Goal: Transaction & Acquisition: Purchase product/service

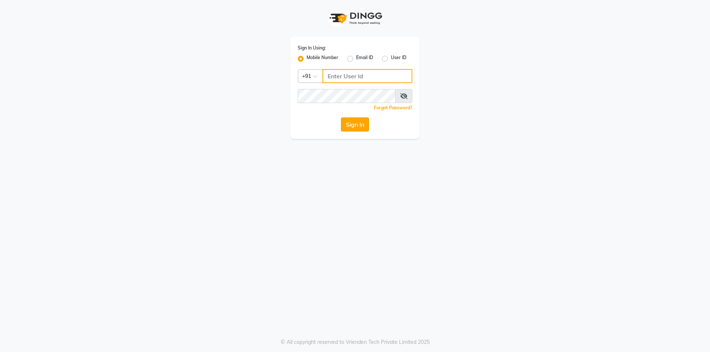
type input "8319161485"
click at [348, 125] on button "Sign In" at bounding box center [355, 125] width 28 height 14
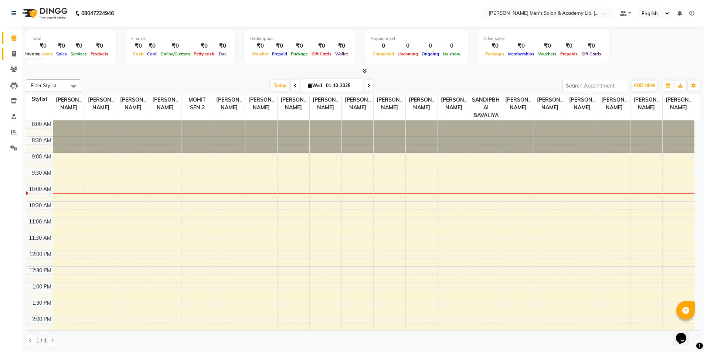
click at [15, 53] on icon at bounding box center [14, 54] width 4 height 6
select select "service"
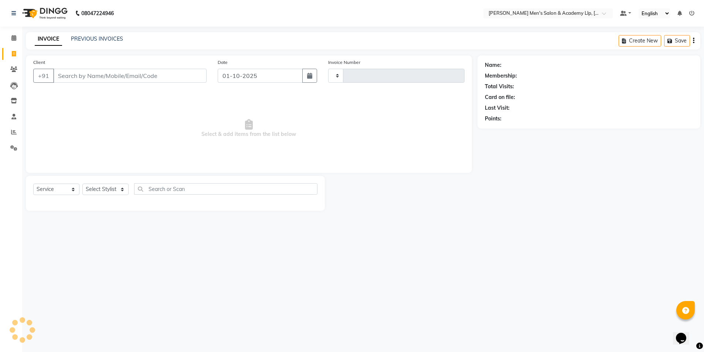
type input "6776"
select select "8248"
click at [12, 54] on icon at bounding box center [14, 54] width 4 height 6
select select "service"
select select "8248"
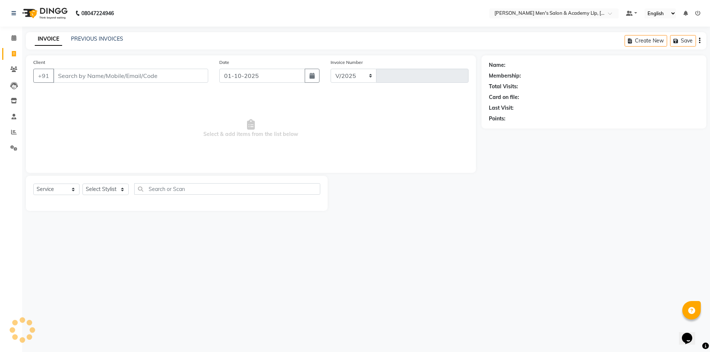
type input "6776"
click at [115, 37] on link "PREVIOUS INVOICES" at bounding box center [97, 38] width 52 height 7
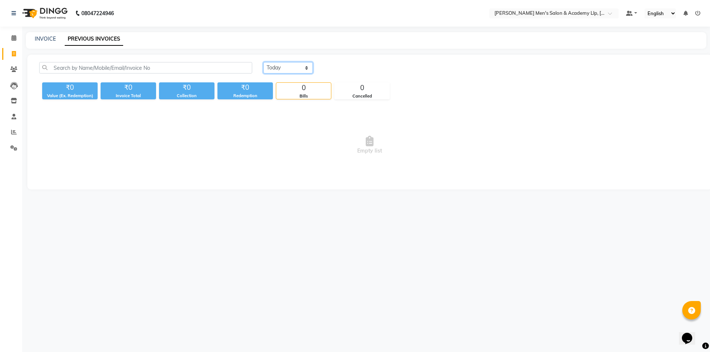
click at [308, 69] on select "Today Yesterday Custom Range" at bounding box center [288, 67] width 50 height 11
select select "yesterday"
click at [263, 62] on select "Today Yesterday Custom Range" at bounding box center [288, 67] width 50 height 11
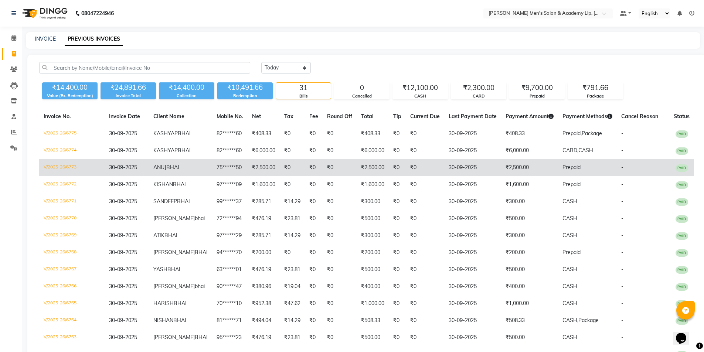
click at [305, 176] on td "₹0" at bounding box center [314, 167] width 18 height 17
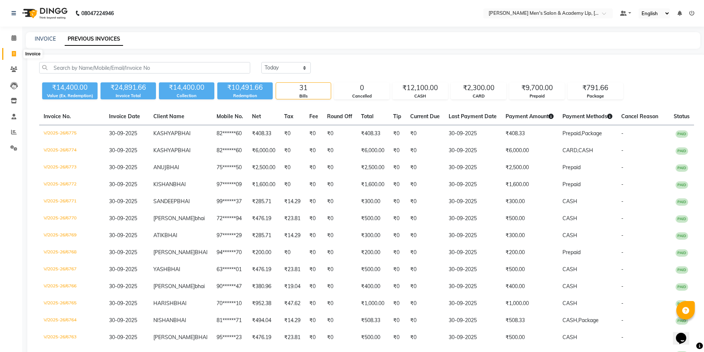
click at [16, 55] on icon at bounding box center [14, 54] width 4 height 6
select select "service"
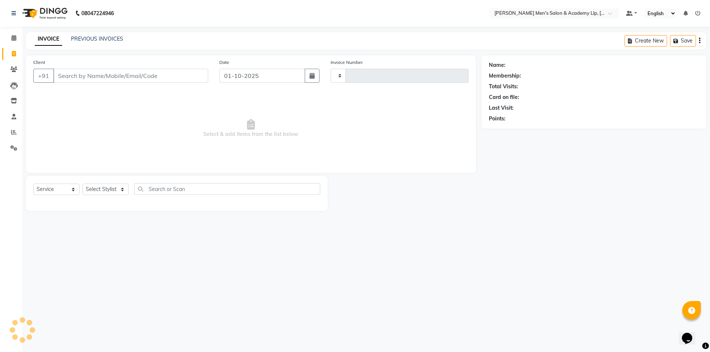
type input "6776"
select select "8248"
drag, startPoint x: 238, startPoint y: 299, endPoint x: 339, endPoint y: 234, distance: 120.2
click at [276, 278] on div "08047224946 Select Location × Sandy Men's Salon & Academy Llp, Ravapar Road Def…" at bounding box center [355, 176] width 710 height 352
click at [72, 79] on input "Client" at bounding box center [130, 76] width 155 height 14
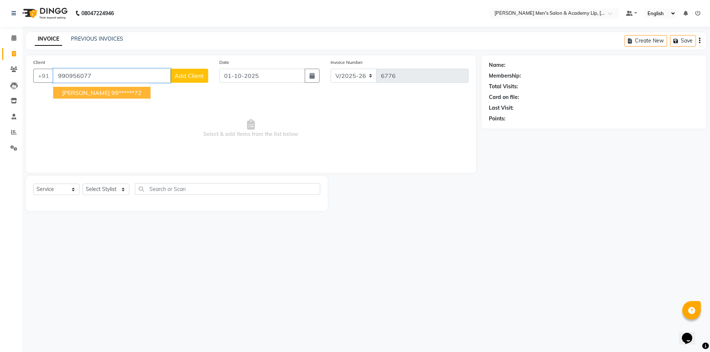
click at [99, 94] on button "MEHUL BHAI 99******72" at bounding box center [101, 93] width 97 height 12
type input "99******72"
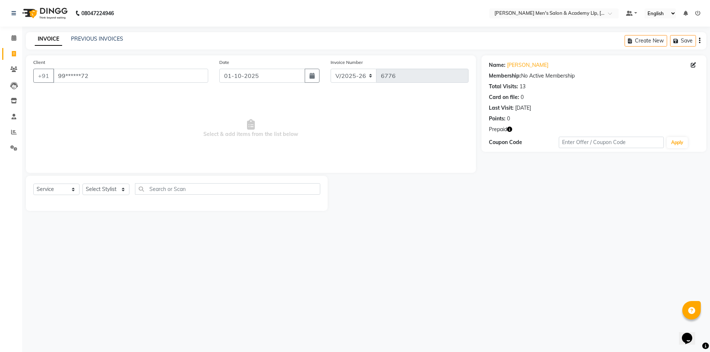
click at [509, 129] on icon "button" at bounding box center [509, 129] width 5 height 5
click at [122, 191] on select "Select Stylist ABHISHEK SEN AKKI SEN [PERSON_NAME] [PERSON_NAME] [PERSON_NAME] …" at bounding box center [105, 189] width 47 height 11
select select "90090"
click at [82, 184] on select "Select Stylist ABHISHEK SEN AKKI SEN [PERSON_NAME] [PERSON_NAME] [PERSON_NAME] …" at bounding box center [105, 189] width 47 height 11
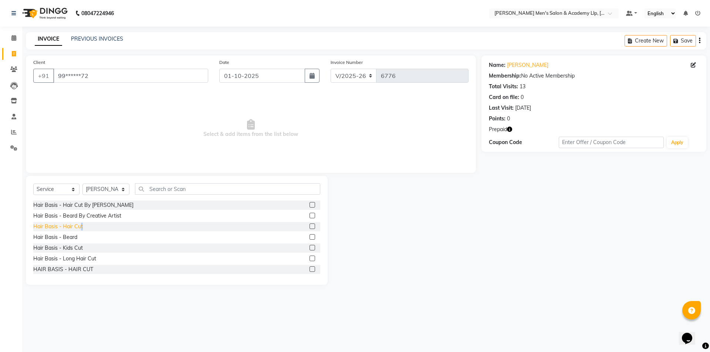
click at [81, 227] on div "Hair Basis - Hair Cut" at bounding box center [58, 227] width 50 height 8
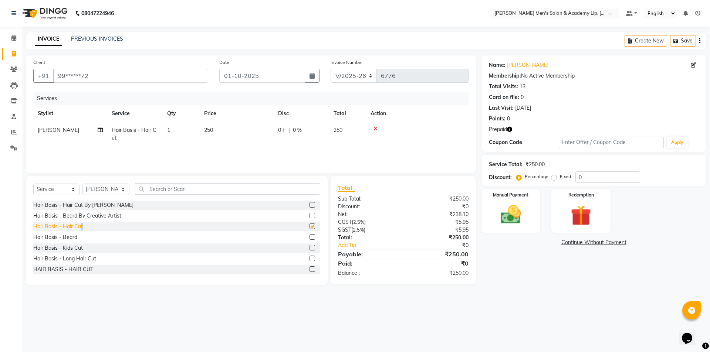
checkbox input "false"
click at [210, 128] on span "250" at bounding box center [208, 130] width 9 height 7
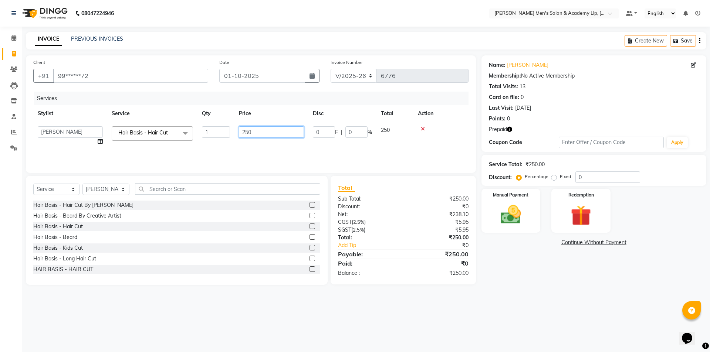
click at [244, 129] on input "250" at bounding box center [271, 131] width 65 height 11
click at [248, 129] on input "250" at bounding box center [271, 131] width 65 height 11
type input "300"
click at [591, 215] on img at bounding box center [580, 216] width 34 height 26
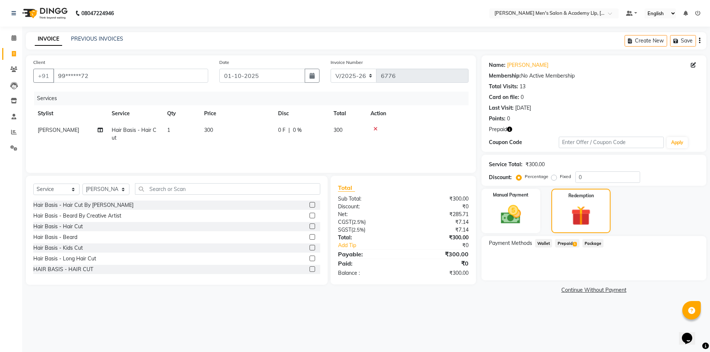
click at [570, 243] on span "Prepaid 1" at bounding box center [567, 243] width 24 height 9
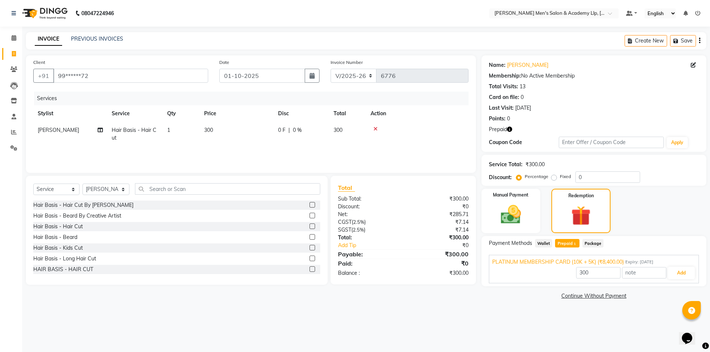
drag, startPoint x: 571, startPoint y: 243, endPoint x: 584, endPoint y: 251, distance: 15.2
click at [571, 243] on span "Prepaid 1" at bounding box center [567, 243] width 24 height 9
click at [687, 276] on button "Add" at bounding box center [681, 273] width 27 height 13
click at [687, 276] on div "Payment Methods Wallet Prepaid 1 Package PLATINUM MEMBERSHIP CARD (10K + 5K) (₹…" at bounding box center [593, 261] width 225 height 50
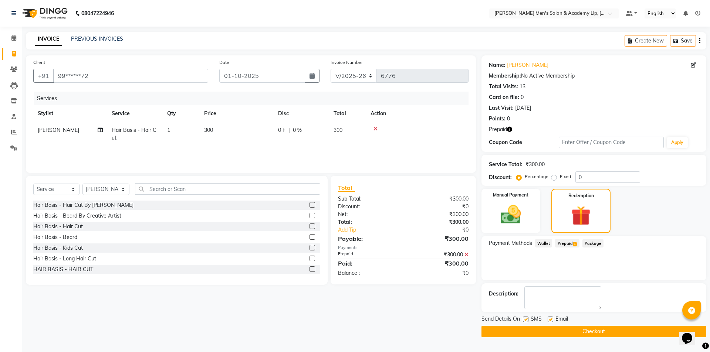
click at [551, 320] on label at bounding box center [550, 320] width 6 height 6
click at [551, 320] on input "checkbox" at bounding box center [549, 319] width 5 height 5
checkbox input "false"
click at [530, 330] on button "Checkout" at bounding box center [593, 331] width 225 height 11
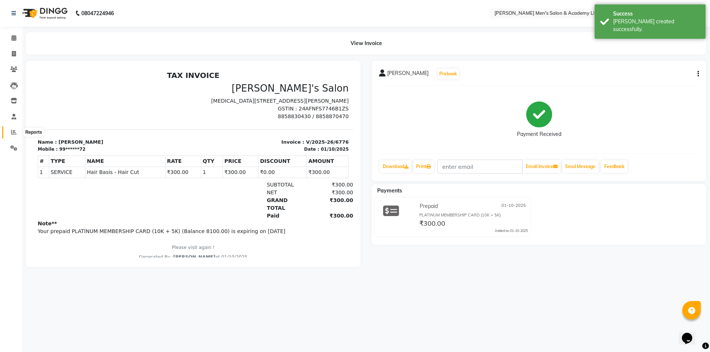
click at [13, 131] on icon at bounding box center [14, 132] width 6 height 6
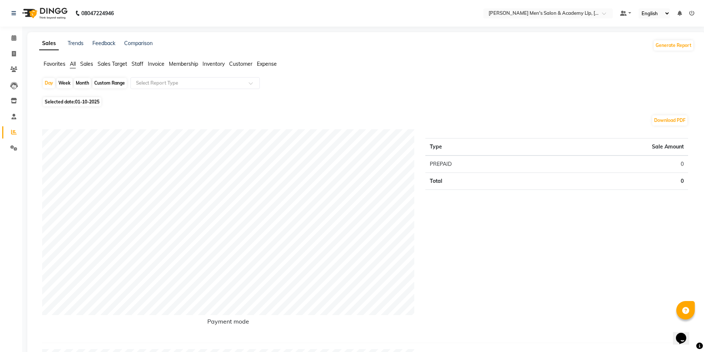
click at [54, 85] on div "Day" at bounding box center [49, 83] width 12 height 10
select select "10"
select select "2025"
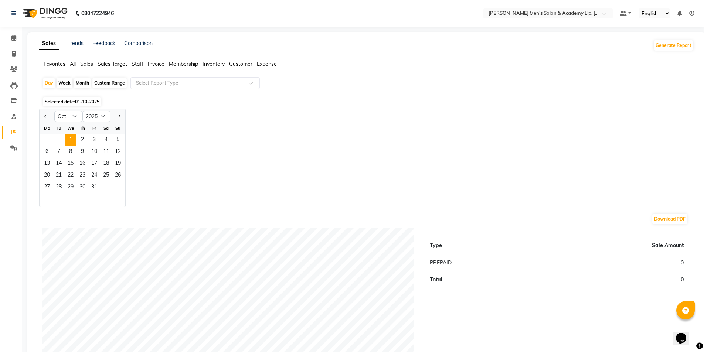
click at [82, 82] on div "Month" at bounding box center [82, 83] width 17 height 10
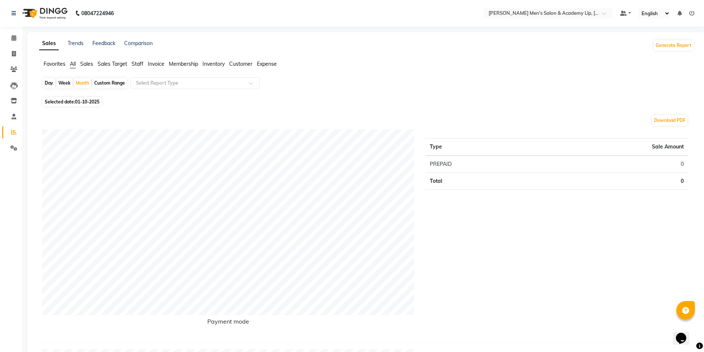
click at [68, 102] on span "Selected date: 01-10-2025" at bounding box center [72, 101] width 58 height 9
select select "10"
select select "2025"
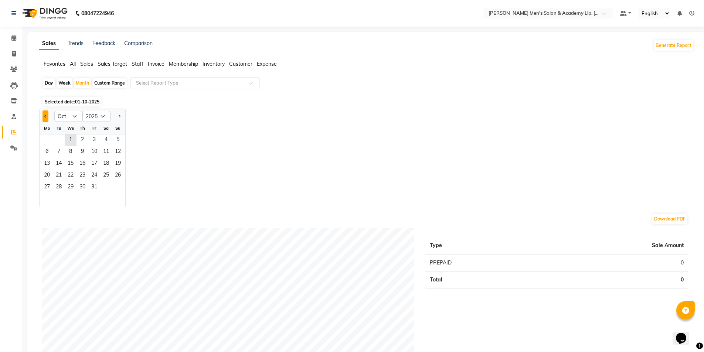
click at [46, 116] on span "Previous month" at bounding box center [45, 116] width 3 height 3
select select "9"
click at [47, 140] on span "1" at bounding box center [47, 141] width 12 height 12
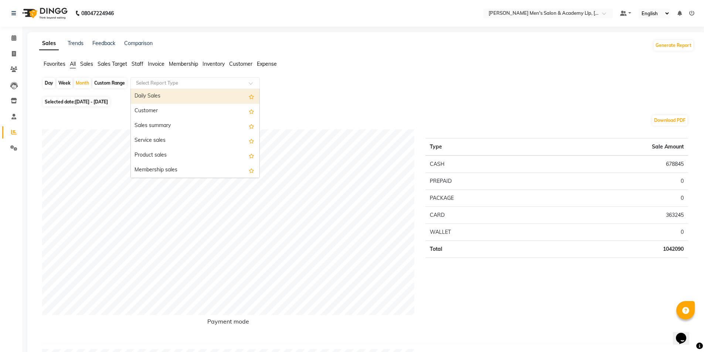
click at [205, 80] on input "text" at bounding box center [188, 82] width 106 height 7
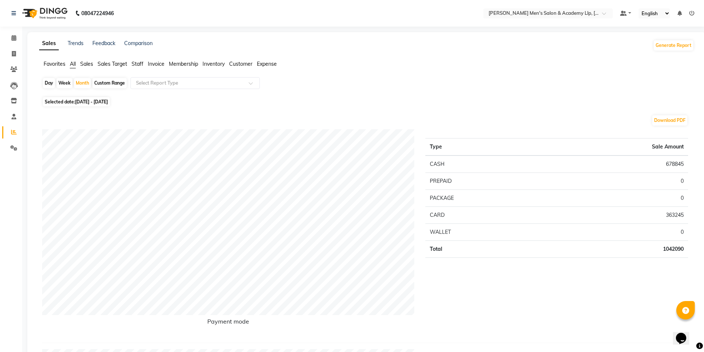
click at [139, 65] on span "Staff" at bounding box center [138, 64] width 12 height 7
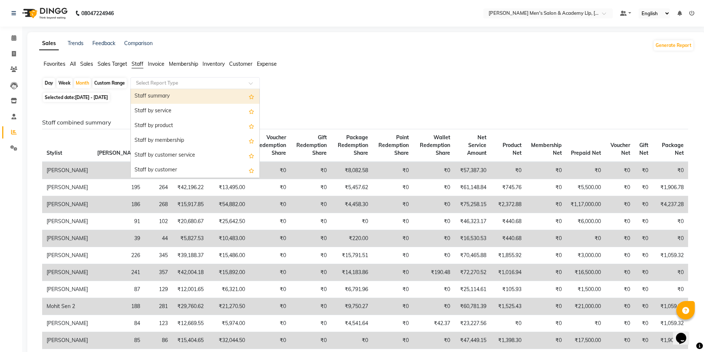
click at [250, 84] on span at bounding box center [253, 85] width 9 height 7
click at [231, 96] on div "Staff summary" at bounding box center [195, 96] width 129 height 15
select select "full_report"
select select "csv"
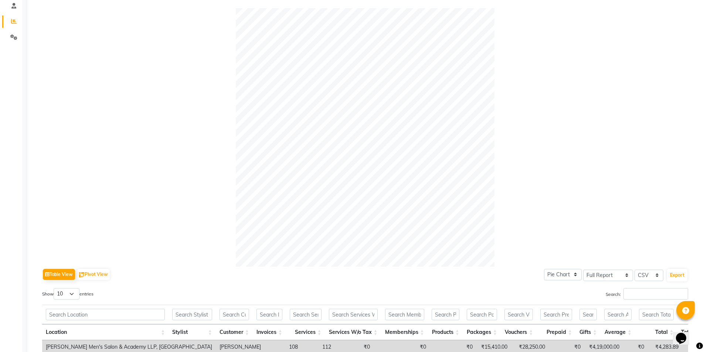
scroll to position [74, 0]
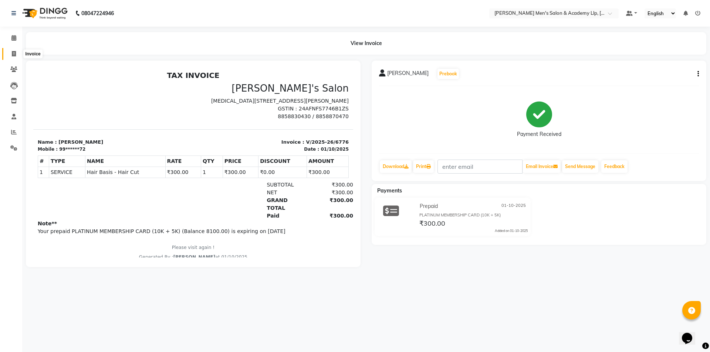
click at [14, 56] on icon at bounding box center [14, 54] width 4 height 6
select select "8248"
select select "service"
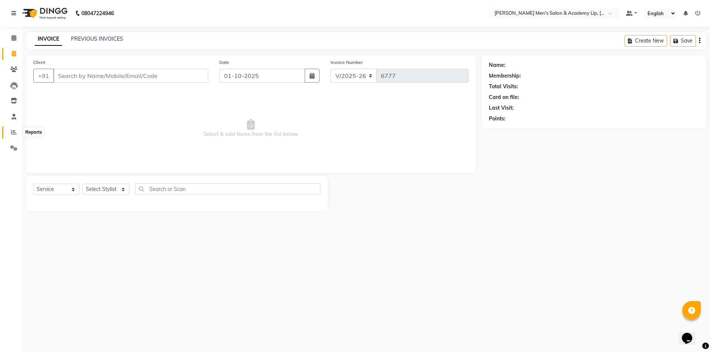
click at [14, 133] on icon at bounding box center [14, 132] width 6 height 6
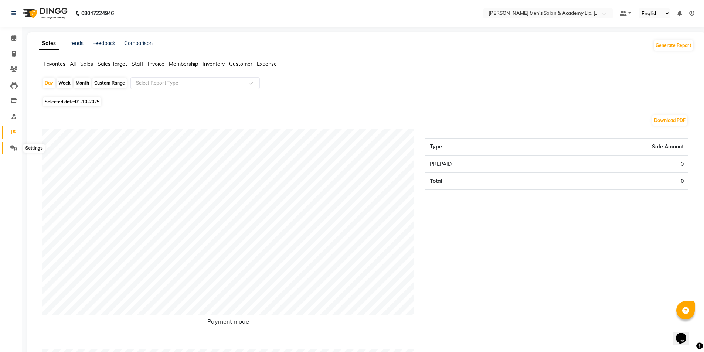
drag, startPoint x: 17, startPoint y: 149, endPoint x: 11, endPoint y: 149, distance: 5.2
click at [16, 150] on icon at bounding box center [13, 148] width 7 height 6
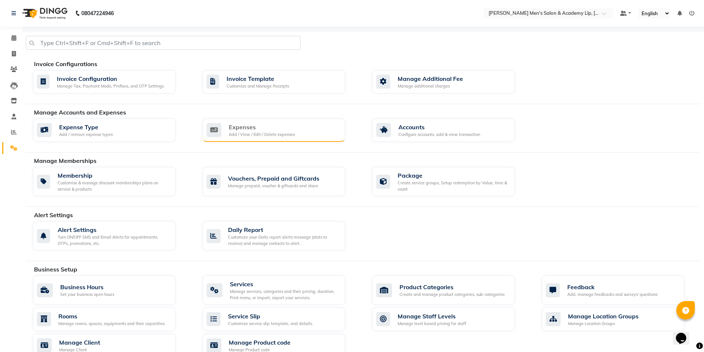
click at [231, 129] on div "Expenses" at bounding box center [262, 127] width 66 height 9
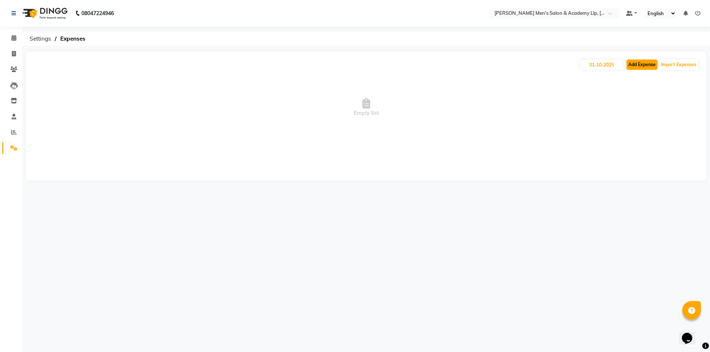
click at [645, 65] on button "Add Expense" at bounding box center [641, 65] width 31 height 10
select select "1"
select select "7378"
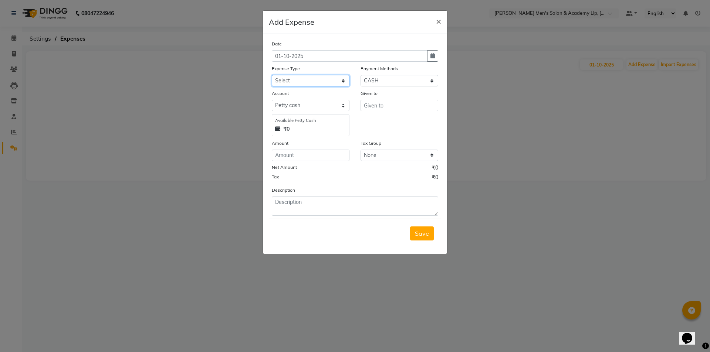
click at [300, 78] on select "Select ADVANCE RUPEES FOR STAFF CLEANING GROSSERY CLENING ITEM HOUSEKEEPIN clie…" at bounding box center [311, 80] width 78 height 11
select select "16154"
click at [272, 75] on select "Select ADVANCE RUPEES FOR STAFF CLEANING GROSSERY CLENING ITEM HOUSEKEEPIN clie…" at bounding box center [311, 80] width 78 height 11
click at [386, 108] on input "text" at bounding box center [399, 105] width 78 height 11
click at [440, 21] on span "×" at bounding box center [438, 21] width 5 height 11
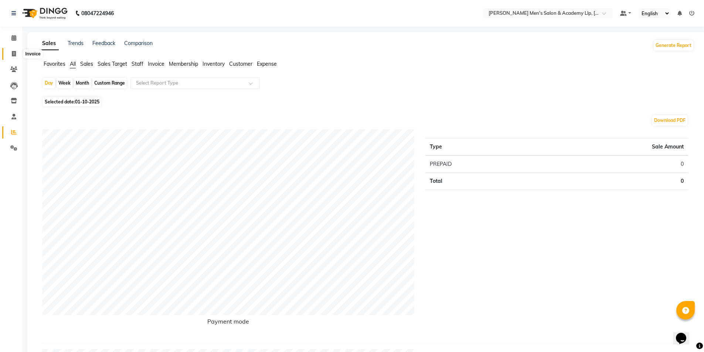
click at [12, 55] on icon at bounding box center [14, 54] width 4 height 6
select select "service"
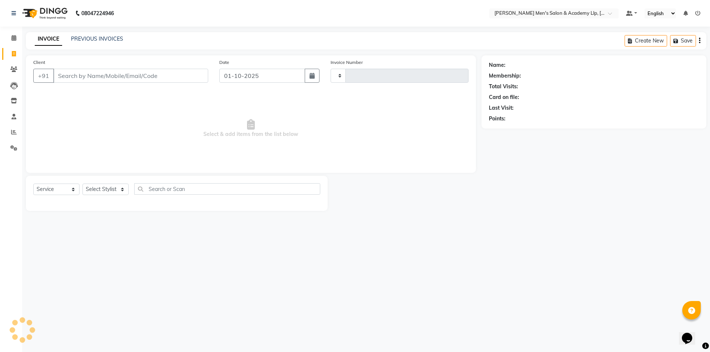
type input "6777"
select select "8248"
drag, startPoint x: 232, startPoint y: 124, endPoint x: 224, endPoint y: 124, distance: 8.9
click at [224, 124] on span "Select & add items from the list below" at bounding box center [250, 129] width 435 height 74
click at [206, 122] on span "Select & add items from the list below" at bounding box center [250, 129] width 435 height 74
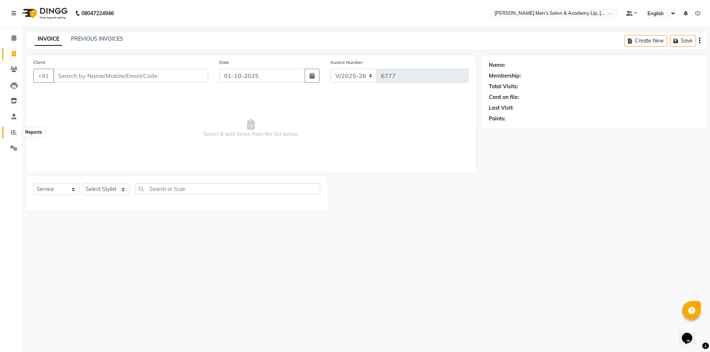
click at [11, 129] on span at bounding box center [13, 132] width 13 height 9
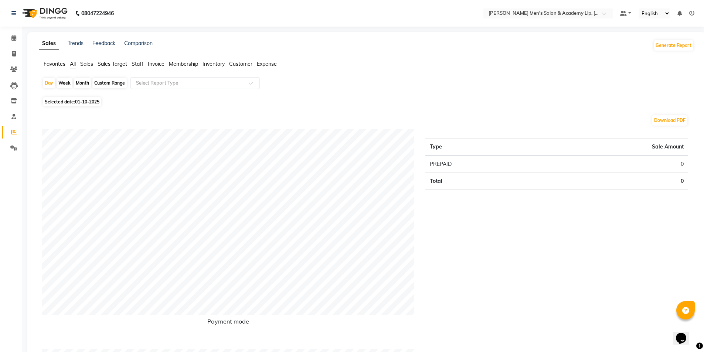
click at [12, 45] on li "Calendar" at bounding box center [11, 38] width 22 height 16
click at [12, 54] on icon at bounding box center [14, 54] width 4 height 6
select select "service"
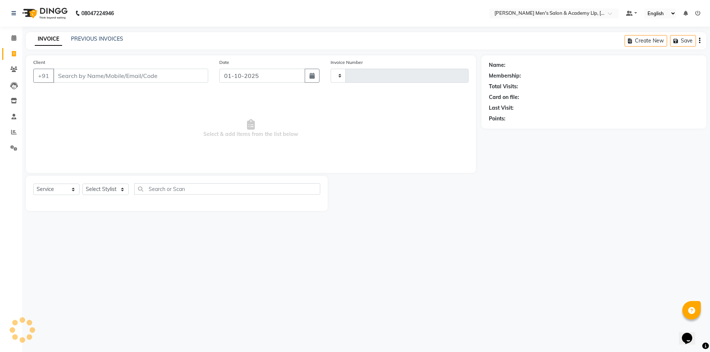
type input "6777"
select select "8248"
click at [79, 42] on link "PREVIOUS INVOICES" at bounding box center [97, 38] width 52 height 7
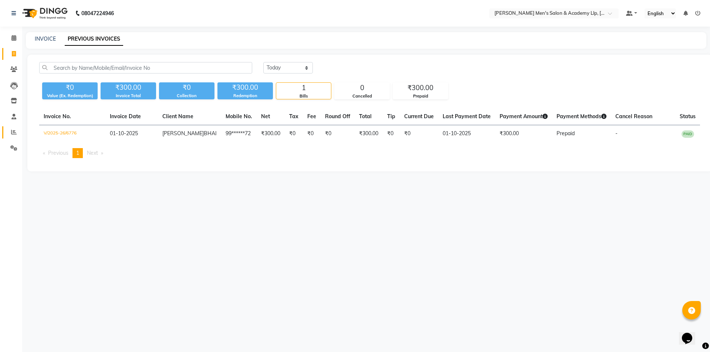
click at [16, 126] on li "Reports" at bounding box center [11, 133] width 22 height 16
click at [10, 131] on span at bounding box center [13, 132] width 13 height 9
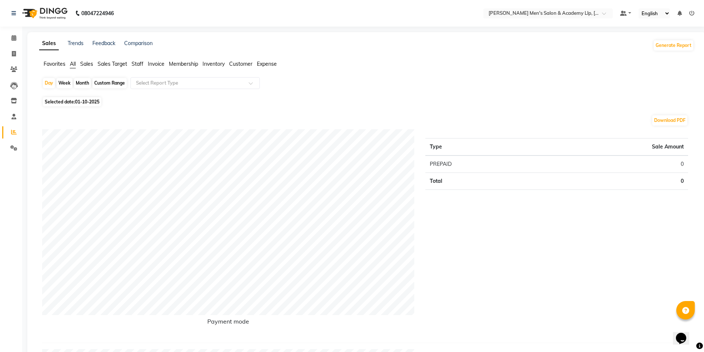
click at [106, 82] on div "Custom Range" at bounding box center [109, 83] width 34 height 10
select select "10"
select select "2025"
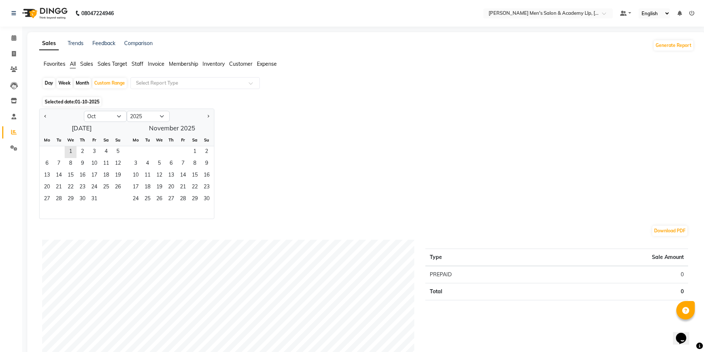
click at [115, 94] on div "Day Week Month Custom Range Select Report Type" at bounding box center [366, 86] width 649 height 18
click at [353, 102] on div "Selected date: 01-10-2025" at bounding box center [368, 102] width 652 height 8
click at [82, 200] on span "30" at bounding box center [83, 200] width 12 height 12
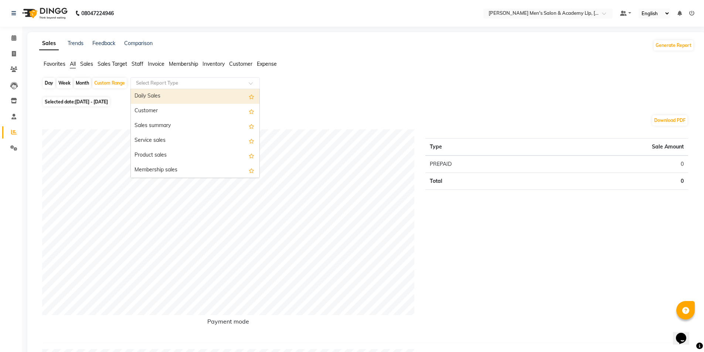
click at [152, 83] on input "text" at bounding box center [188, 82] width 106 height 7
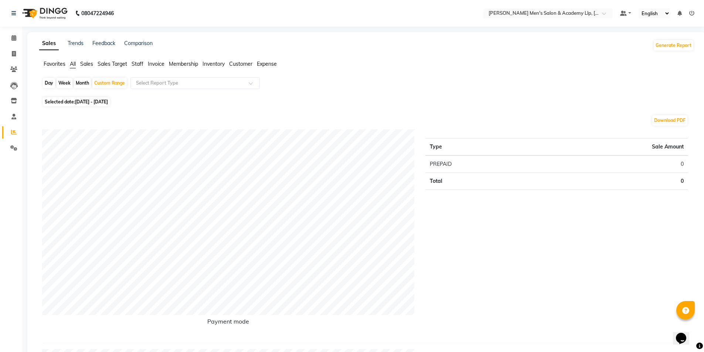
click at [135, 64] on span "Staff" at bounding box center [138, 64] width 12 height 7
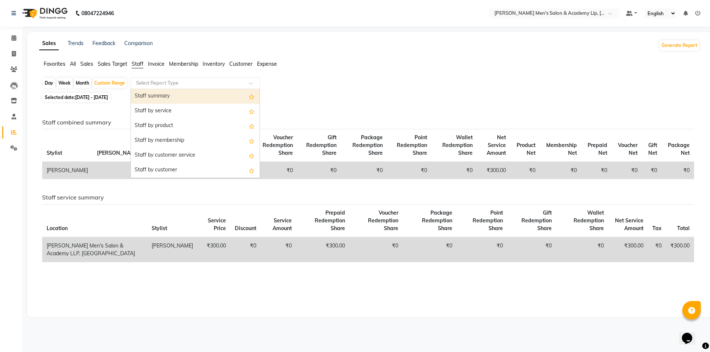
click at [144, 82] on input "text" at bounding box center [188, 82] width 106 height 7
click at [150, 99] on div "Staff summary" at bounding box center [195, 96] width 129 height 15
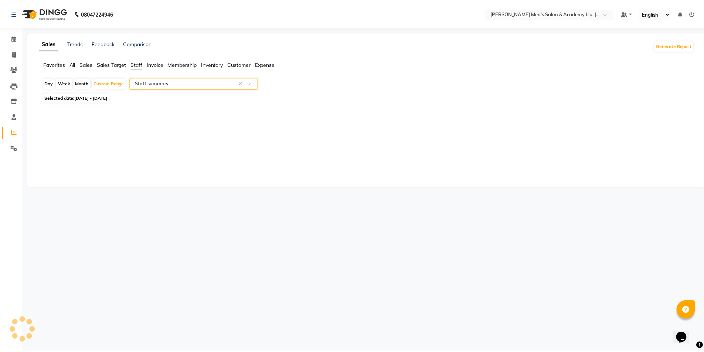
select select "full_report"
select select "csv"
click at [105, 97] on span "01-10-2025 - 30-10-2025" at bounding box center [91, 98] width 33 height 6
select select "10"
select select "2025"
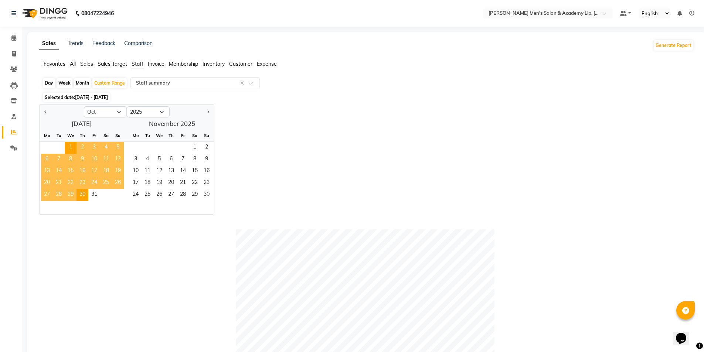
drag, startPoint x: 330, startPoint y: 93, endPoint x: 326, endPoint y: 92, distance: 3.9
click at [327, 92] on div "Day Week Month Custom Range Select Report Type × Staff summary × Selected date:…" at bounding box center [366, 345] width 655 height 536
click at [48, 112] on button "Previous month" at bounding box center [46, 112] width 6 height 12
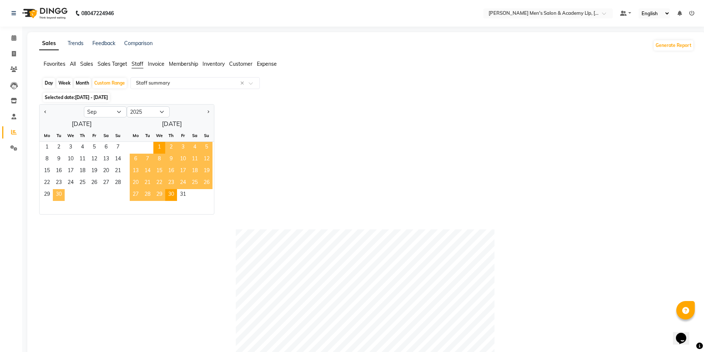
click at [54, 196] on span "30" at bounding box center [59, 195] width 12 height 12
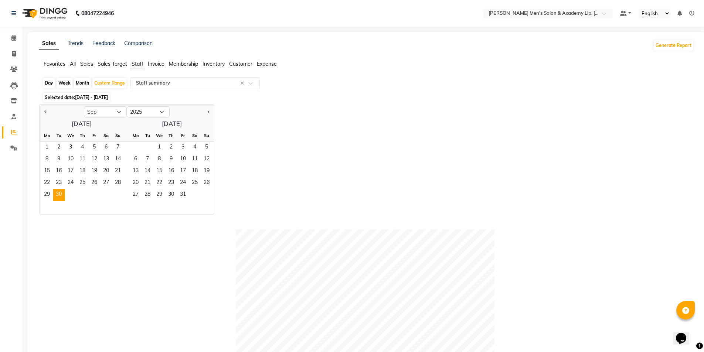
click at [338, 129] on div "Jan Feb Mar Apr May Jun Jul Aug Sep Oct Nov Dec 2015 2016 2017 2018 2019 2020 2…" at bounding box center [366, 159] width 655 height 111
click at [322, 78] on div "Day Week Month Custom Range Select Report Type × Staff summary ×" at bounding box center [366, 83] width 649 height 13
click at [158, 98] on div "Selected date: 01-10-2025 - 30-10-2025" at bounding box center [368, 98] width 652 height 8
click at [143, 111] on select "2015 2016 2017 2018 2019 2020 2021 2022 2023 2024 2025 2026 2027 2028 2029 2030…" at bounding box center [148, 111] width 43 height 11
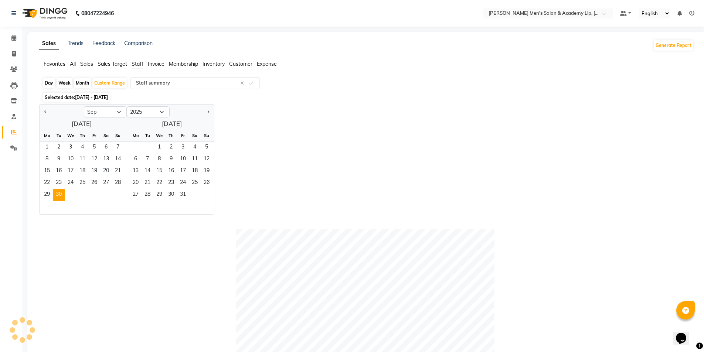
click at [272, 114] on div "Jan Feb Mar Apr May Jun Jul Aug Sep Oct Nov Dec 2015 2016 2017 2018 2019 2020 2…" at bounding box center [366, 159] width 655 height 111
click at [329, 95] on div "Selected date: 01-10-2025 - 30-10-2025" at bounding box center [368, 98] width 652 height 8
click at [48, 109] on button "Previous month" at bounding box center [46, 112] width 6 height 12
click at [208, 114] on button "Next month" at bounding box center [208, 112] width 6 height 12
select select "9"
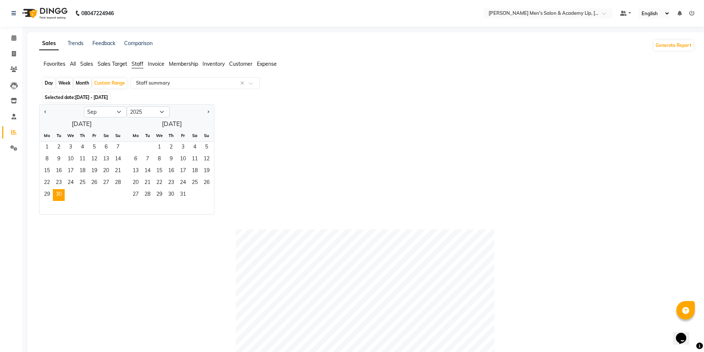
click at [344, 83] on div "Day Week Month Custom Range Select Report Type × Staff summary ×" at bounding box center [366, 83] width 649 height 13
click at [295, 88] on div "Day Week Month Custom Range Select Report Type × Staff summary ×" at bounding box center [366, 83] width 649 height 13
drag, startPoint x: 310, startPoint y: 100, endPoint x: 306, endPoint y: 98, distance: 4.2
click at [310, 99] on div "Selected date: 01-10-2025 - 30-10-2025" at bounding box center [368, 98] width 652 height 8
click at [60, 193] on span "30" at bounding box center [59, 195] width 12 height 12
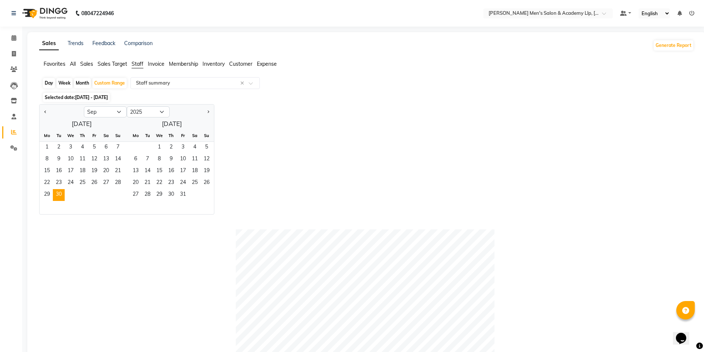
click at [341, 123] on div "Jan Feb Mar Apr May Jun Jul Aug Sep Oct Nov Dec 2015 2016 2017 2018 2019 2020 2…" at bounding box center [366, 159] width 655 height 111
click at [246, 106] on div "Jan Feb Mar Apr May Jun Jul Aug Sep Oct Nov Dec 2015 2016 2017 2018 2019 2020 2…" at bounding box center [366, 159] width 655 height 111
click at [9, 118] on span at bounding box center [13, 117] width 13 height 9
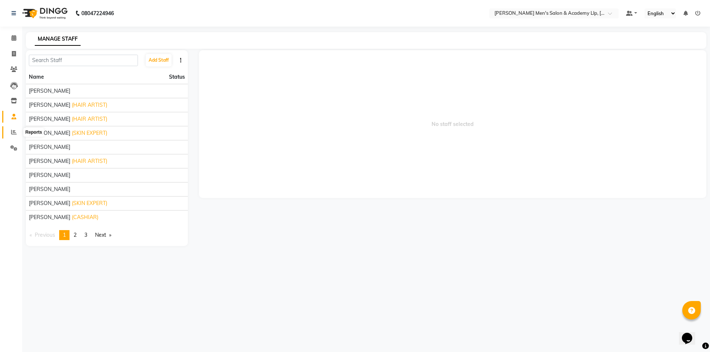
click at [14, 133] on icon at bounding box center [14, 132] width 6 height 6
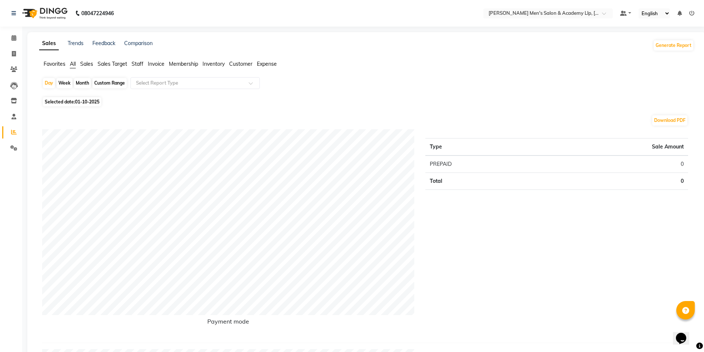
click at [92, 103] on span "01-10-2025" at bounding box center [87, 102] width 24 height 6
select select "10"
select select "2025"
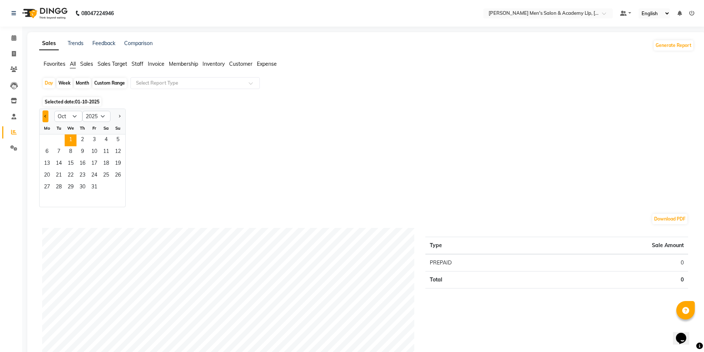
click at [46, 115] on button "Previous month" at bounding box center [46, 117] width 6 height 12
select select "9"
click at [61, 184] on span "30" at bounding box center [59, 188] width 12 height 12
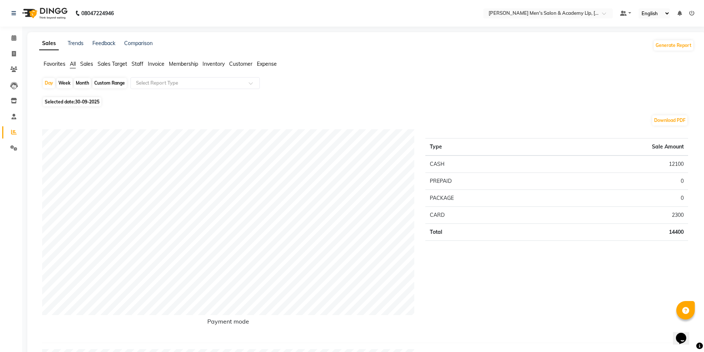
click at [140, 65] on span "Staff" at bounding box center [138, 64] width 12 height 7
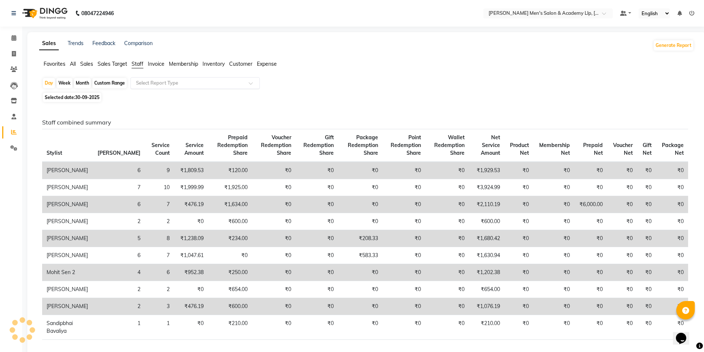
click at [156, 85] on input "text" at bounding box center [188, 82] width 106 height 7
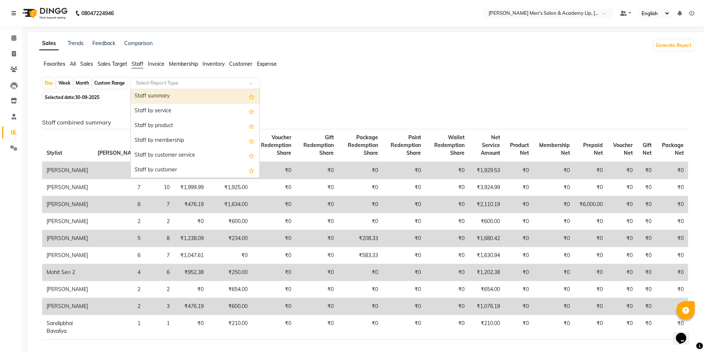
click at [157, 101] on div "Staff summary" at bounding box center [195, 96] width 129 height 15
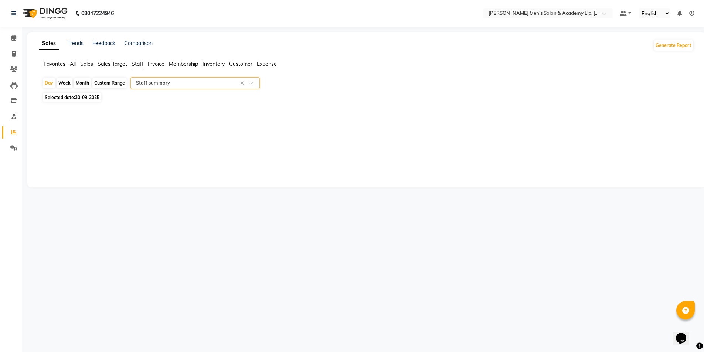
select select "full_report"
select select "csv"
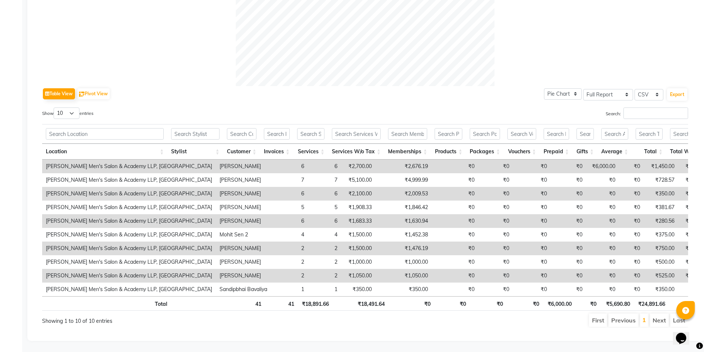
scroll to position [296, 0]
click at [637, 108] on input "Search:" at bounding box center [656, 113] width 65 height 11
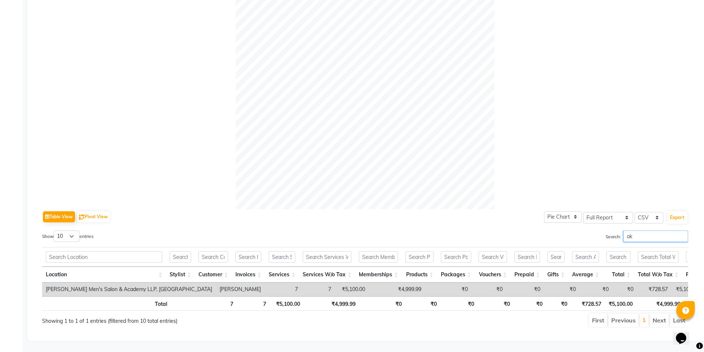
type input "a"
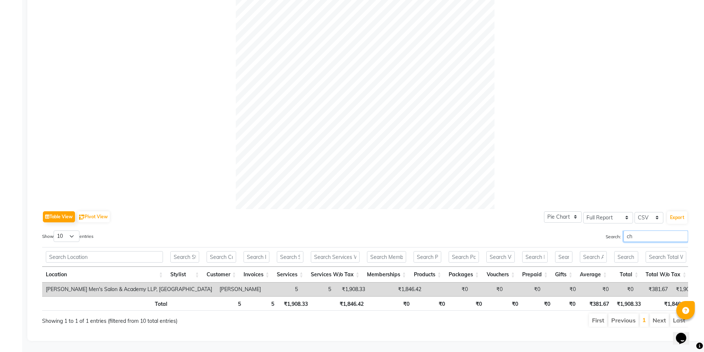
type input "c"
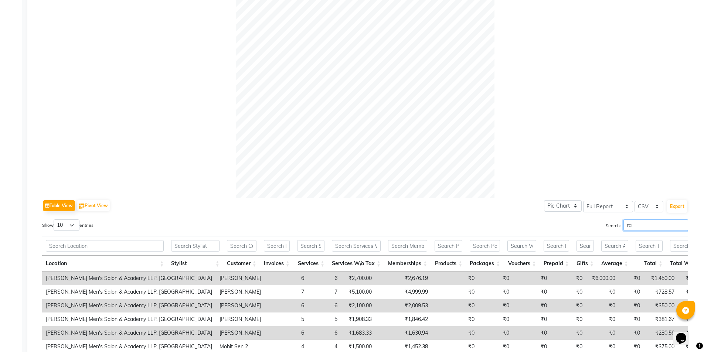
scroll to position [296, 0]
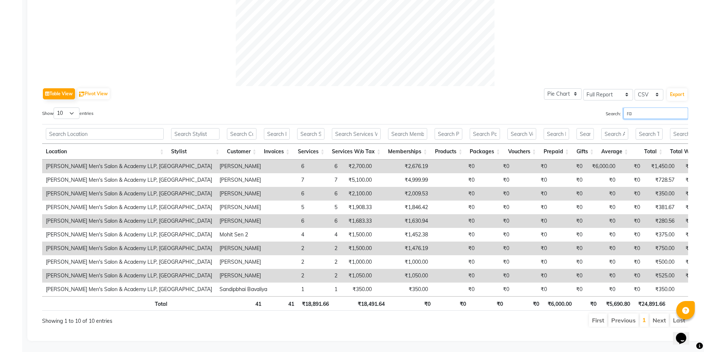
type input "r"
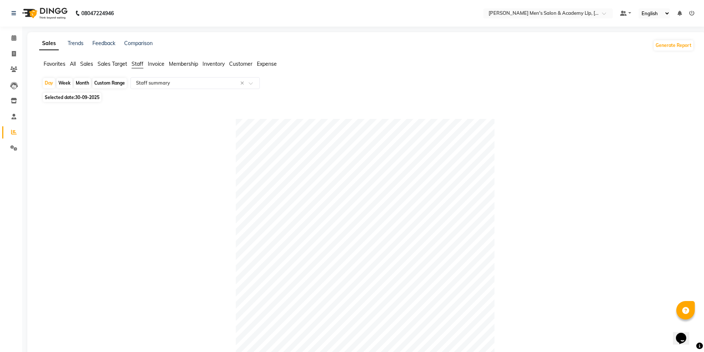
scroll to position [180, 0]
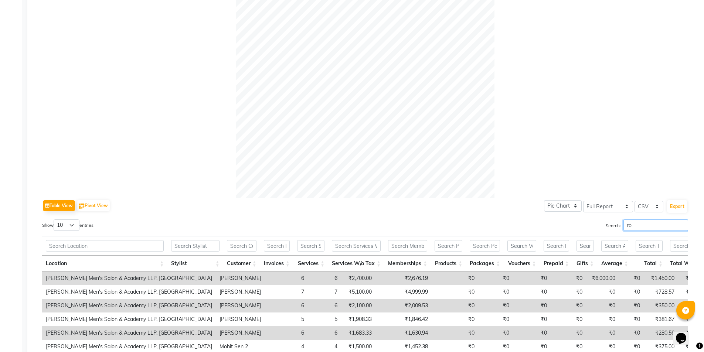
type input "r"
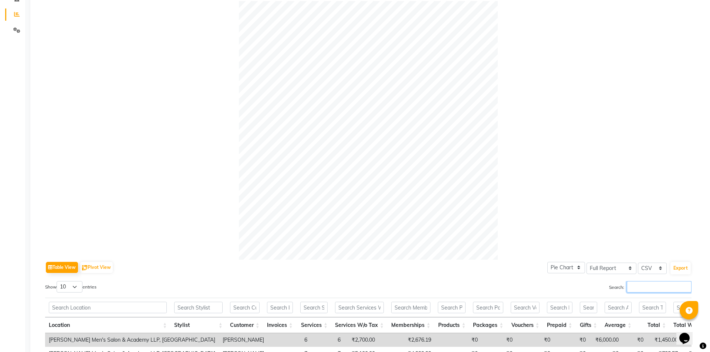
scroll to position [0, 0]
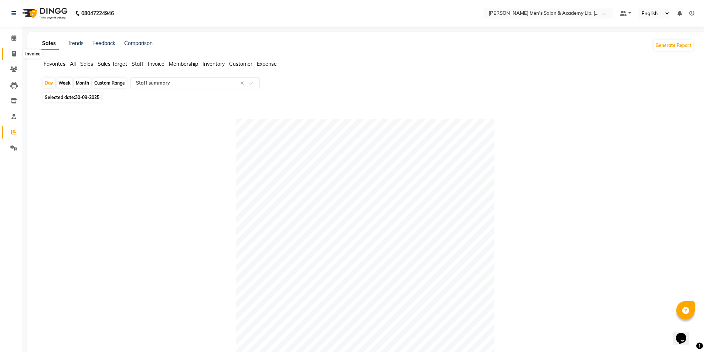
click at [14, 52] on icon at bounding box center [14, 54] width 4 height 6
select select "service"
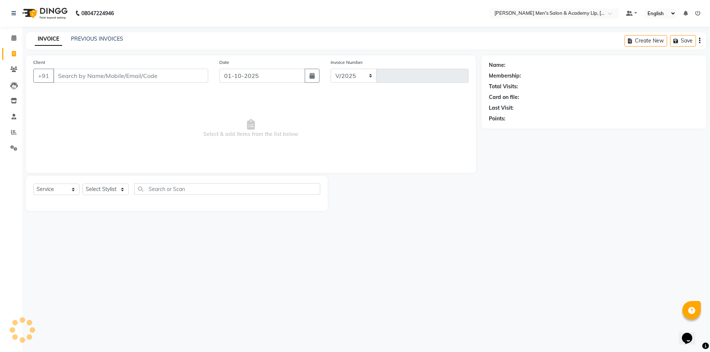
select select "8248"
type input "6777"
type input "7575081057"
click at [186, 73] on span "Add Client" at bounding box center [188, 75] width 29 height 7
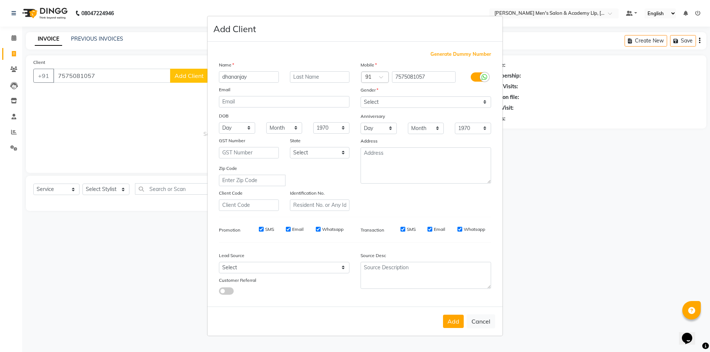
type input "dhananjay"
click at [334, 74] on input "text" at bounding box center [320, 76] width 60 height 11
type input "bhai"
click at [394, 106] on select "Select Male Female Other Prefer Not To Say" at bounding box center [425, 101] width 130 height 11
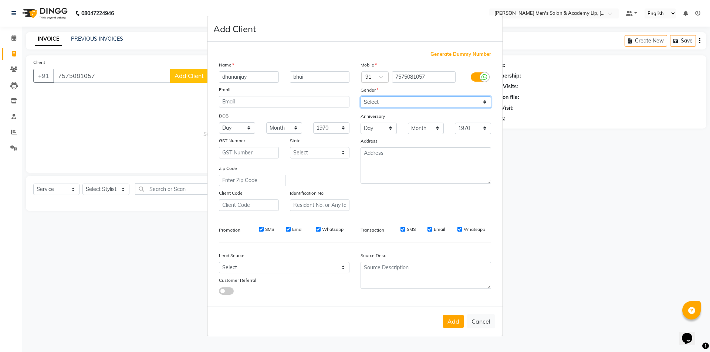
select select "male"
click at [360, 96] on select "Select Male Female Other Prefer Not To Say" at bounding box center [425, 101] width 130 height 11
click at [452, 320] on button "Add" at bounding box center [453, 321] width 21 height 13
type input "75******57"
select select
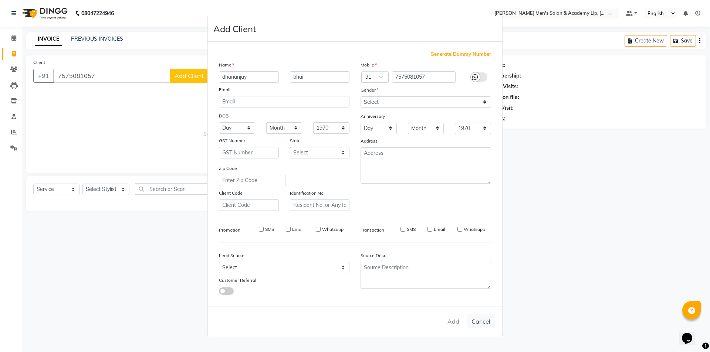
select select
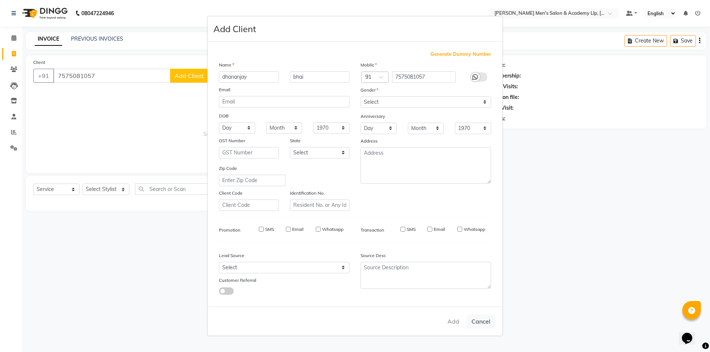
select select
checkbox input "false"
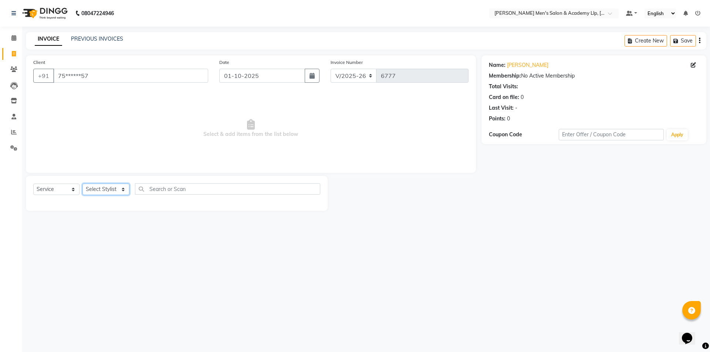
click at [95, 193] on select "Select Stylist ABHISHEK SEN AKKI SEN [PERSON_NAME] [PERSON_NAME] [PERSON_NAME] …" at bounding box center [105, 189] width 47 height 11
select select "78791"
click at [82, 184] on select "Select Stylist ABHISHEK SEN AKKI SEN [PERSON_NAME] [PERSON_NAME] [PERSON_NAME] …" at bounding box center [105, 189] width 47 height 11
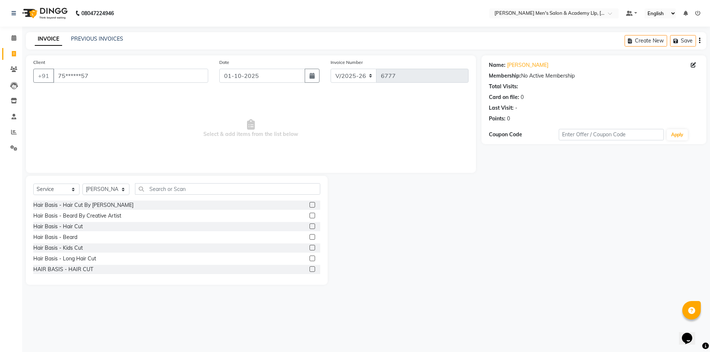
click at [309, 224] on label at bounding box center [312, 227] width 6 height 6
click at [309, 224] on input "checkbox" at bounding box center [311, 226] width 5 height 5
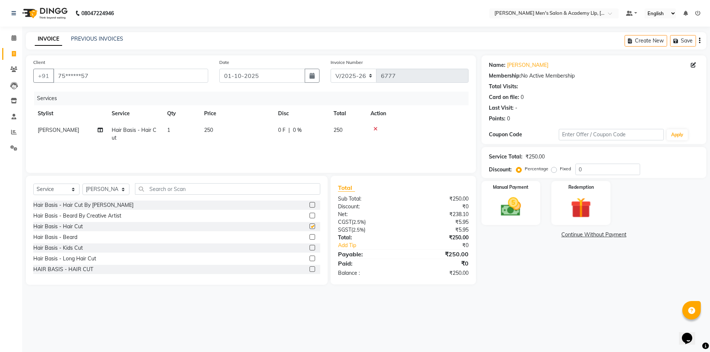
checkbox input "false"
click at [309, 240] on label at bounding box center [312, 237] width 6 height 6
click at [309, 240] on input "checkbox" at bounding box center [311, 237] width 5 height 5
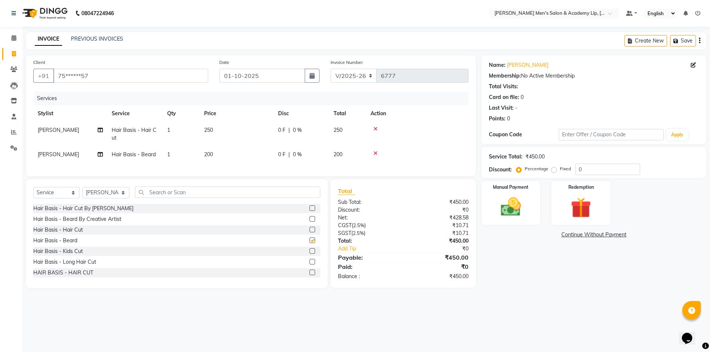
checkbox input "false"
click at [244, 158] on td "200" at bounding box center [237, 154] width 74 height 17
select select "78791"
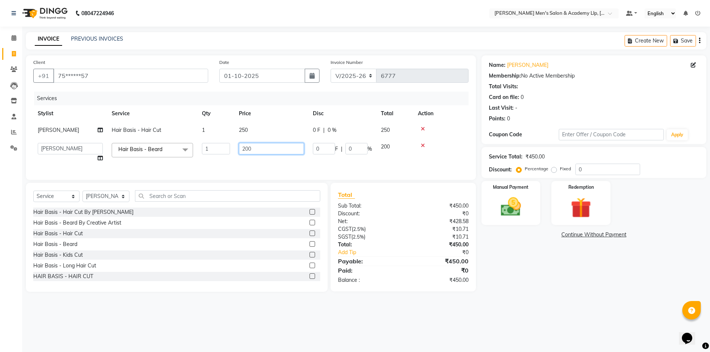
click at [253, 153] on input "200" at bounding box center [271, 148] width 65 height 11
type input "2"
type input "100"
click at [264, 130] on td "250" at bounding box center [271, 130] width 74 height 17
select select "78791"
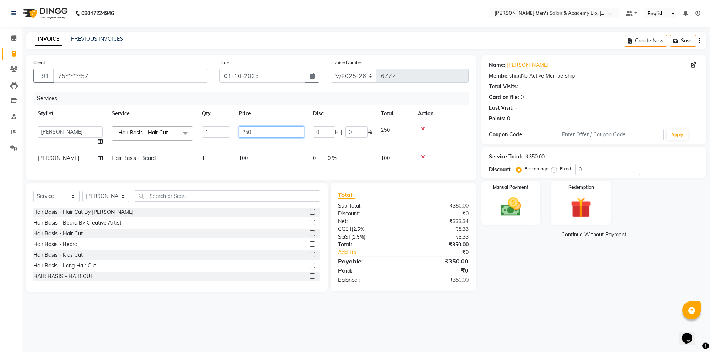
click at [272, 129] on input "250" at bounding box center [271, 131] width 65 height 11
type input "2"
type input "300"
click at [508, 201] on img at bounding box center [510, 207] width 34 height 24
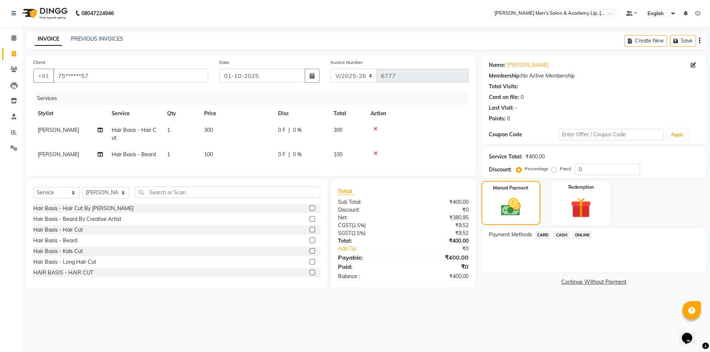
click at [558, 237] on span "CASH" at bounding box center [561, 235] width 16 height 9
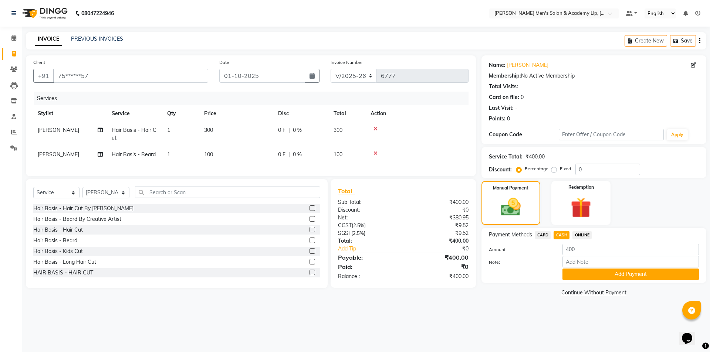
click at [587, 270] on button "Add Payment" at bounding box center [630, 274] width 136 height 11
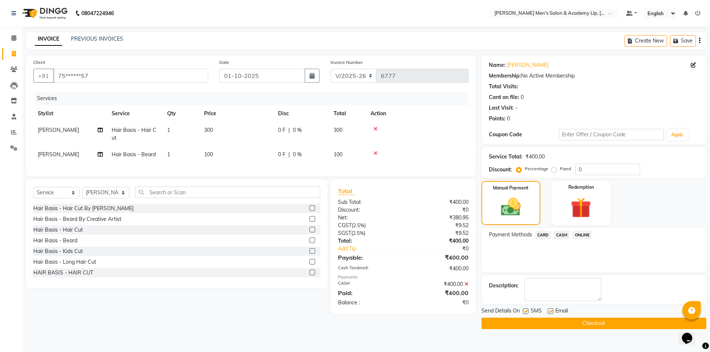
click at [548, 310] on label at bounding box center [550, 312] width 6 height 6
click at [548, 310] on input "checkbox" at bounding box center [549, 311] width 5 height 5
checkbox input "false"
click at [525, 309] on label at bounding box center [526, 312] width 6 height 6
click at [525, 309] on input "checkbox" at bounding box center [525, 311] width 5 height 5
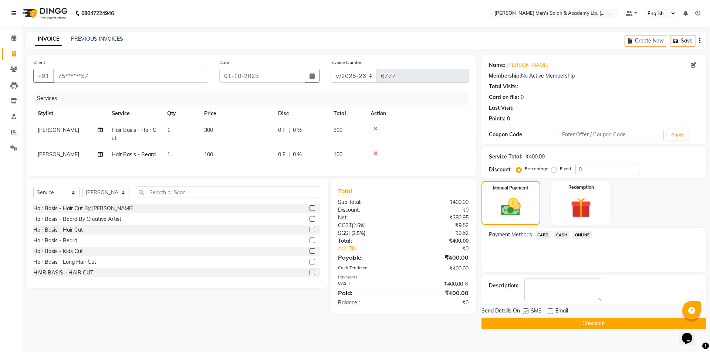
checkbox input "false"
click at [529, 326] on button "Checkout" at bounding box center [593, 323] width 225 height 11
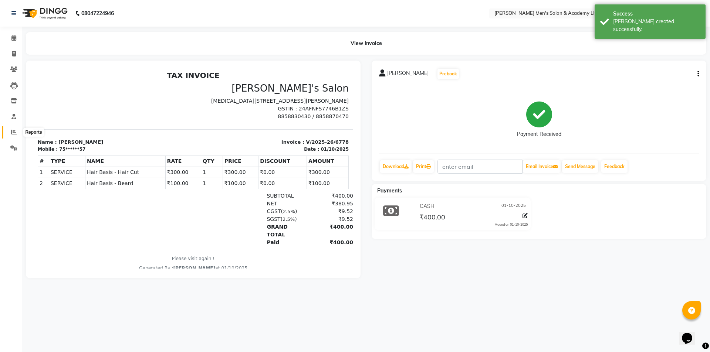
click at [9, 133] on span at bounding box center [13, 132] width 13 height 9
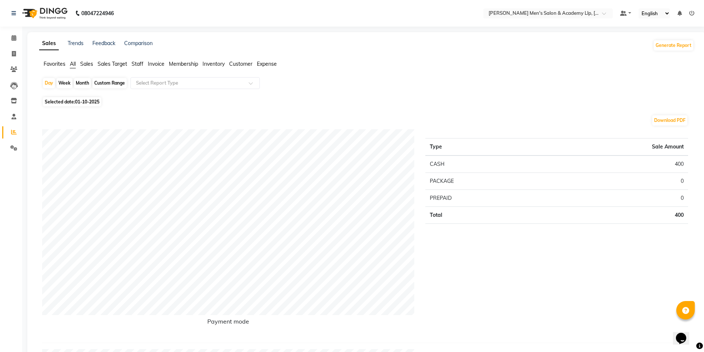
click at [85, 102] on span "01-10-2025" at bounding box center [87, 102] width 24 height 6
select select "10"
select select "2025"
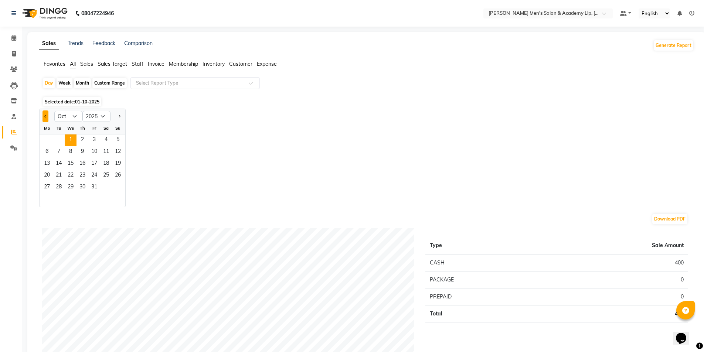
click at [44, 120] on button "Previous month" at bounding box center [46, 117] width 6 height 12
select select "9"
click at [48, 186] on span "29" at bounding box center [47, 188] width 12 height 12
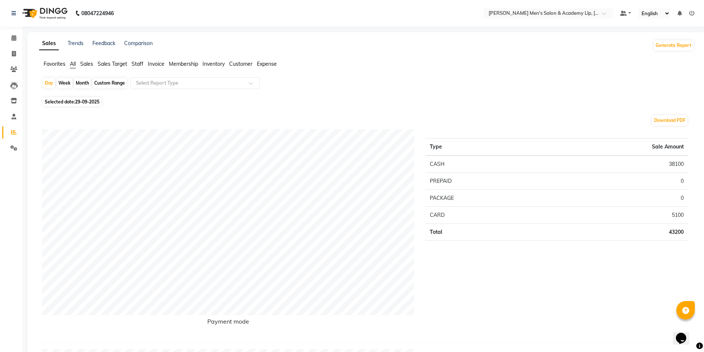
scroll to position [37, 0]
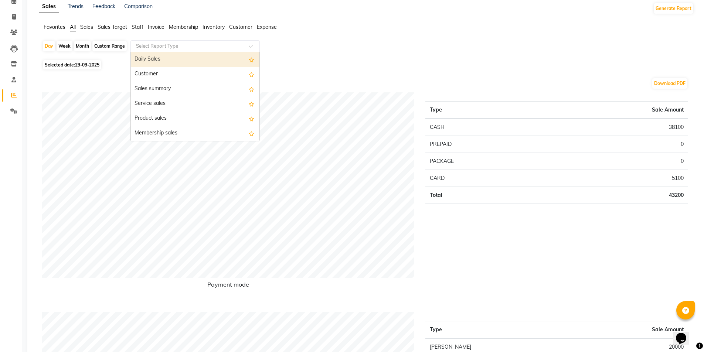
click at [157, 48] on input "text" at bounding box center [188, 46] width 106 height 7
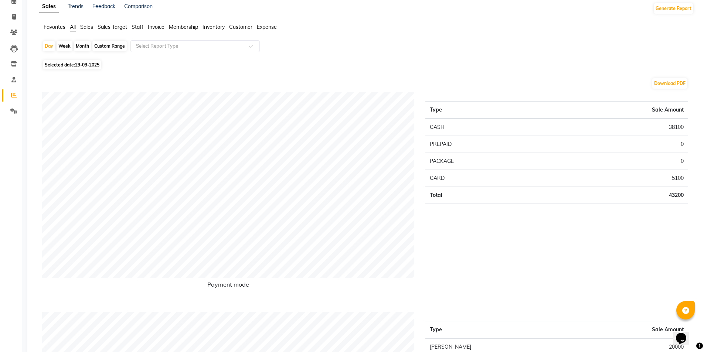
click at [139, 28] on span "Staff" at bounding box center [138, 27] width 12 height 7
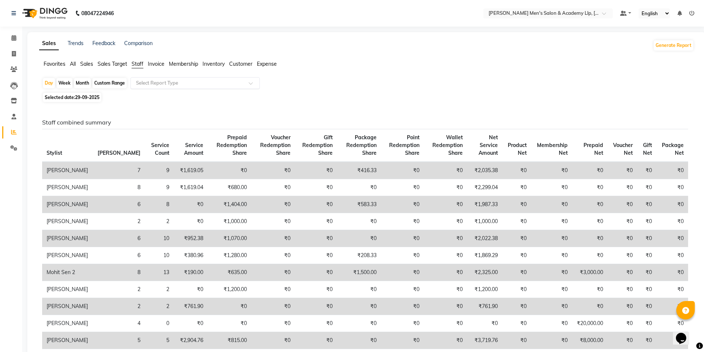
click at [159, 83] on input "text" at bounding box center [188, 82] width 106 height 7
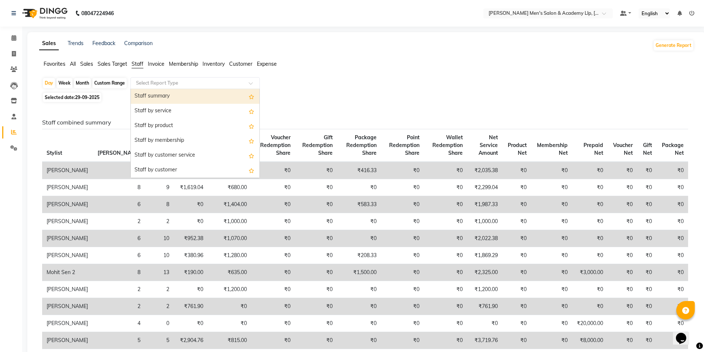
click at [155, 99] on div "Staff summary" at bounding box center [195, 96] width 129 height 15
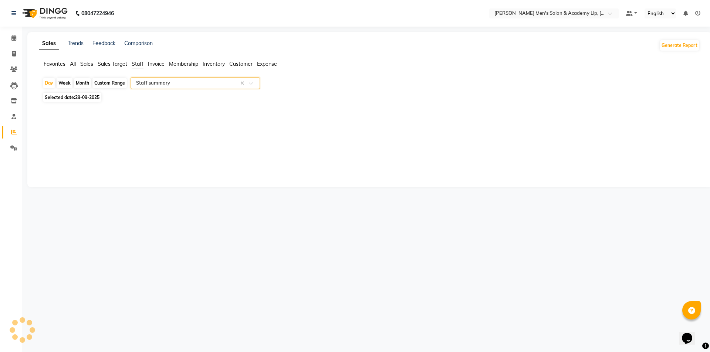
select select "full_report"
select select "csv"
click at [84, 96] on span "29-09-2025" at bounding box center [87, 98] width 24 height 6
select select "9"
select select "2025"
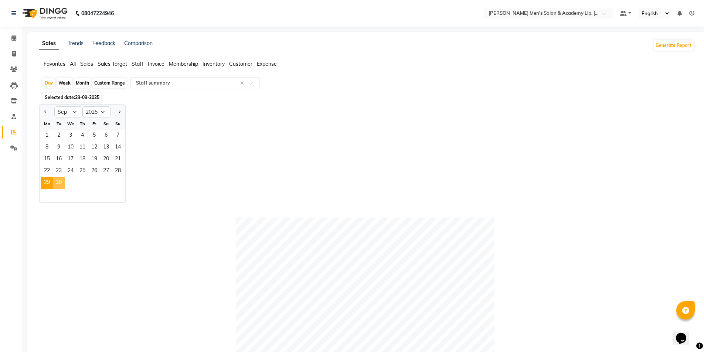
click at [57, 180] on span "30" at bounding box center [59, 183] width 12 height 12
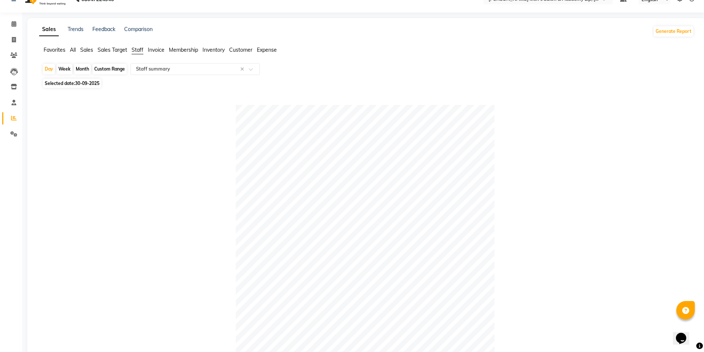
scroll to position [7, 0]
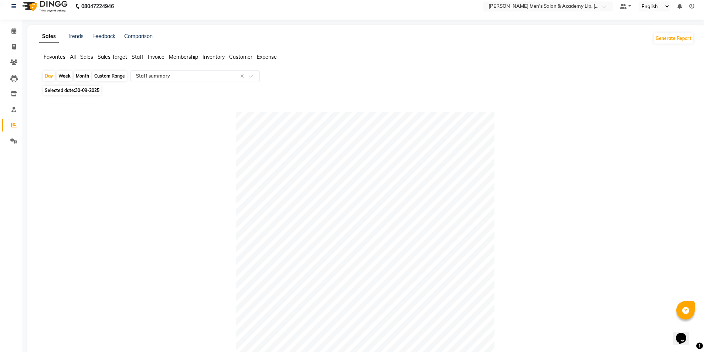
click at [120, 75] on div "Custom Range" at bounding box center [109, 76] width 34 height 10
select select "9"
select select "2025"
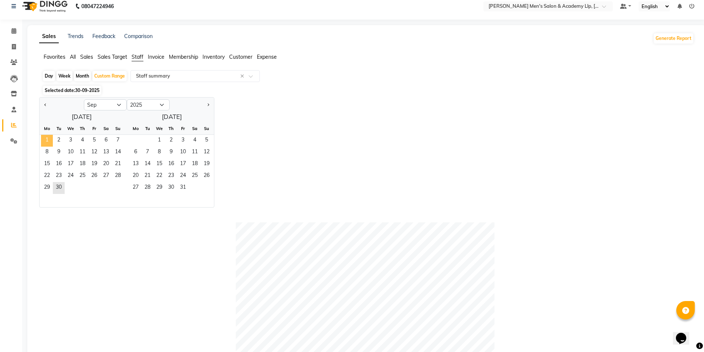
click at [50, 143] on span "1" at bounding box center [47, 141] width 12 height 12
click at [61, 187] on span "30" at bounding box center [59, 188] width 12 height 12
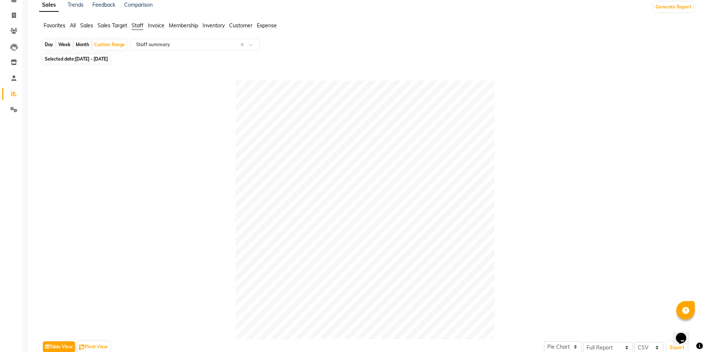
scroll to position [0, 0]
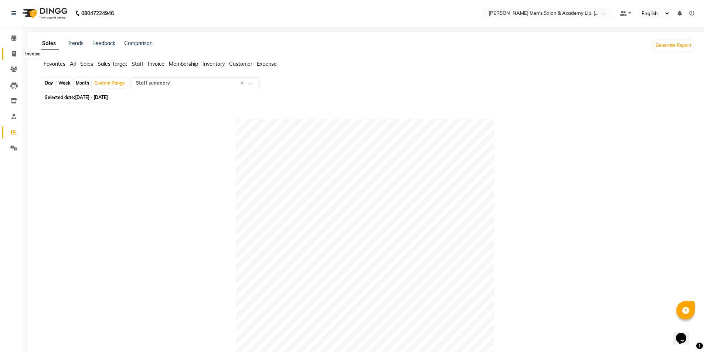
click at [16, 51] on icon at bounding box center [14, 54] width 4 height 6
select select "service"
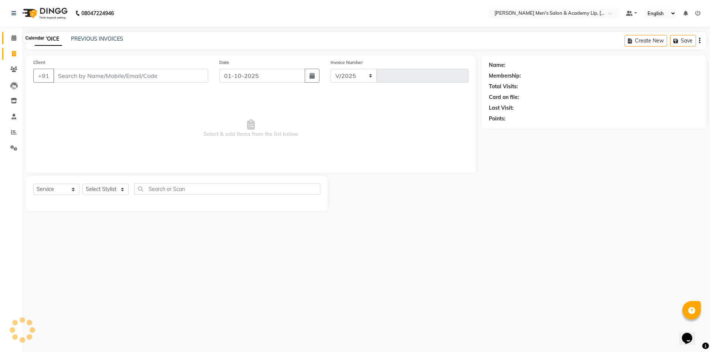
select select "8248"
type input "6779"
click at [13, 37] on icon at bounding box center [13, 38] width 5 height 6
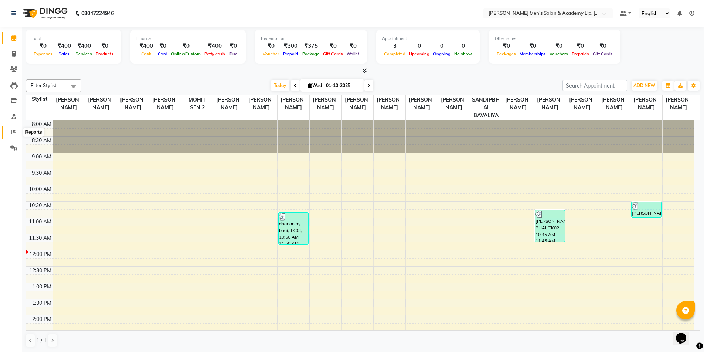
click at [11, 131] on span at bounding box center [13, 132] width 13 height 9
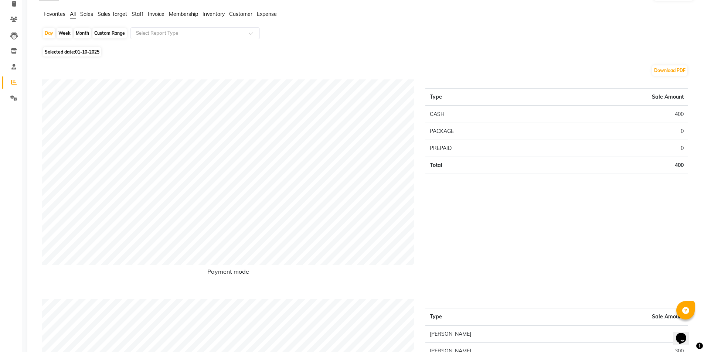
scroll to position [185, 0]
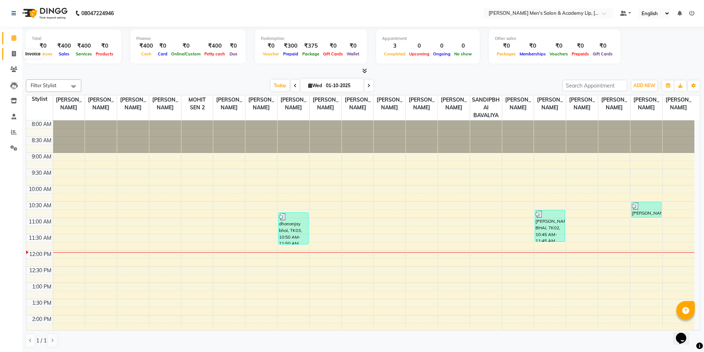
click at [13, 56] on icon at bounding box center [14, 54] width 4 height 6
select select "service"
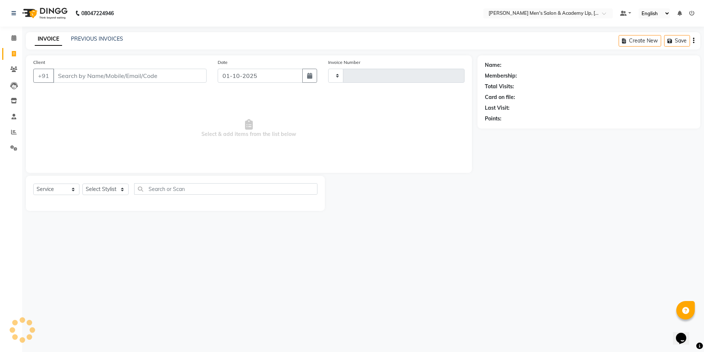
type input "6779"
select select "8248"
drag, startPoint x: 73, startPoint y: 77, endPoint x: 146, endPoint y: 102, distance: 77.6
click at [146, 102] on div "Client +91 Date 01-10-2025 Invoice Number V/2025 V/2025-26 6779 Select & add it…" at bounding box center [251, 114] width 450 height 118
drag, startPoint x: 149, startPoint y: 104, endPoint x: 152, endPoint y: 113, distance: 9.7
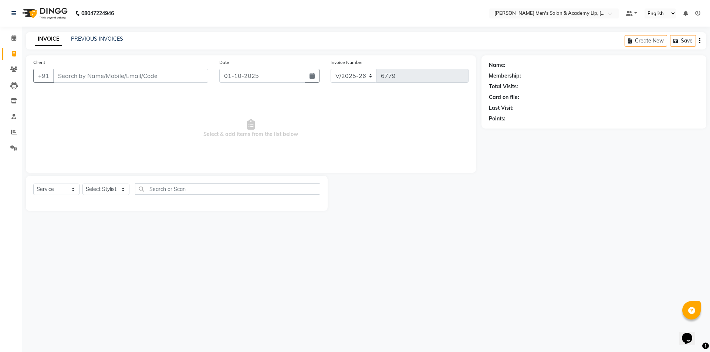
click at [152, 113] on span "Select & add items from the list below" at bounding box center [250, 129] width 435 height 74
click at [152, 119] on span "Select & add items from the list below" at bounding box center [250, 129] width 435 height 74
click at [153, 122] on span "Select & add items from the list below" at bounding box center [250, 129] width 435 height 74
click at [153, 123] on span "Select & add items from the list below" at bounding box center [250, 129] width 435 height 74
click at [172, 140] on span "Select & add items from the list below" at bounding box center [250, 129] width 435 height 74
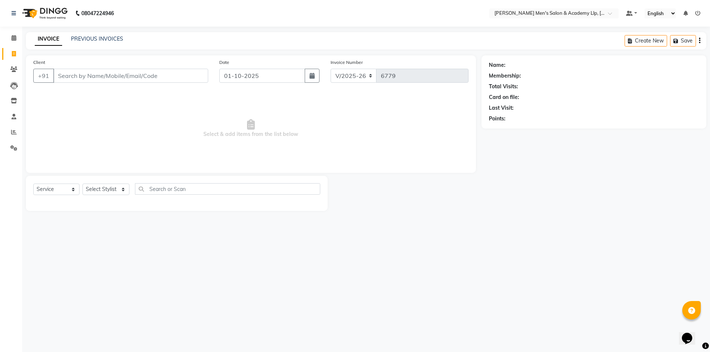
click at [173, 140] on span "Select & add items from the list below" at bounding box center [250, 129] width 435 height 74
click at [176, 137] on span "Select & add items from the list below" at bounding box center [250, 129] width 435 height 74
drag, startPoint x: 514, startPoint y: 217, endPoint x: 515, endPoint y: 229, distance: 11.9
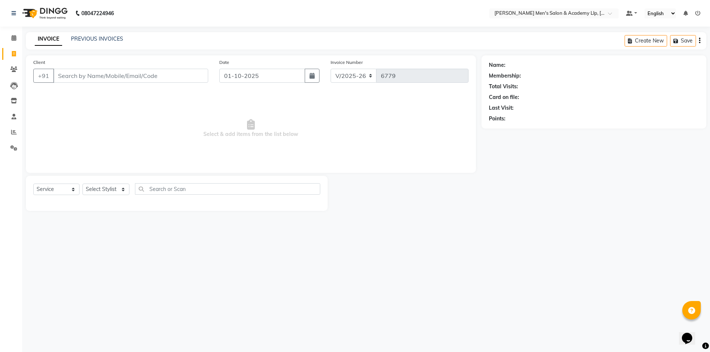
click at [515, 229] on div "08047224946 Select Location × Sandy Men's Salon & Academy Llp, Ravapar Road Def…" at bounding box center [355, 176] width 710 height 352
click at [16, 52] on icon at bounding box center [14, 54] width 4 height 6
select select "service"
select select "8248"
type input "6779"
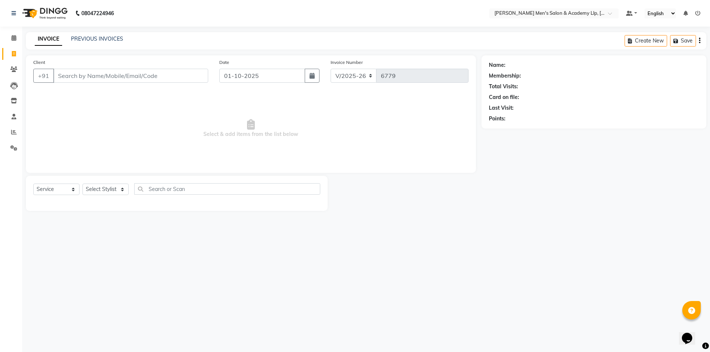
click at [15, 55] on icon at bounding box center [14, 54] width 4 height 6
select select "service"
type input "6779"
select select "8248"
click at [102, 36] on link "PREVIOUS INVOICES" at bounding box center [97, 38] width 52 height 7
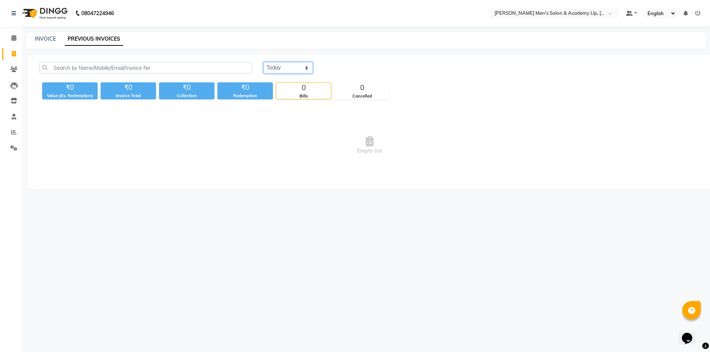
click at [296, 69] on select "Today Yesterday Custom Range" at bounding box center [288, 67] width 50 height 11
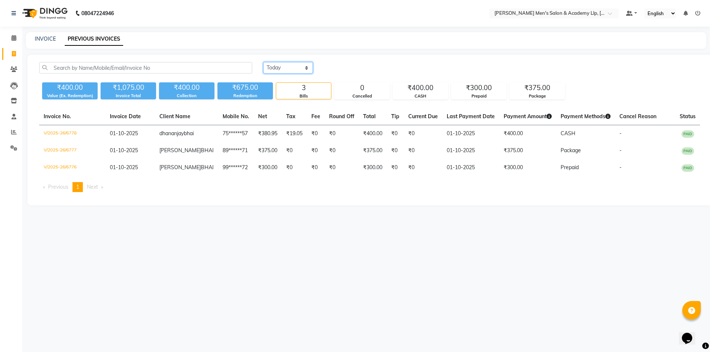
select select "range"
click at [263, 62] on select "Today Yesterday Custom Range" at bounding box center [288, 67] width 50 height 11
click at [336, 67] on input "01-10-2025" at bounding box center [348, 68] width 52 height 10
select select "10"
select select "2025"
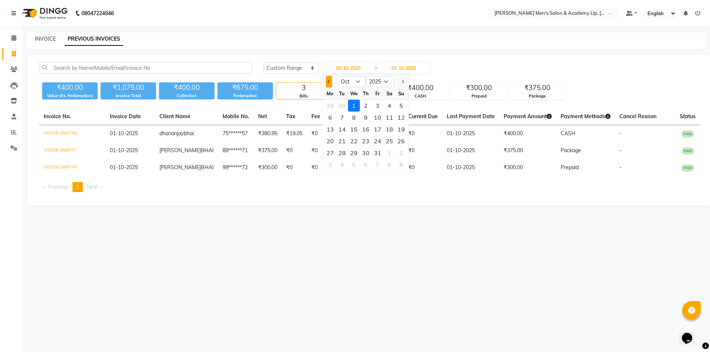
click at [327, 83] on button "Previous month" at bounding box center [329, 82] width 6 height 12
select select "9"
click at [331, 105] on div "1" at bounding box center [330, 106] width 12 height 12
type input "01-09-2025"
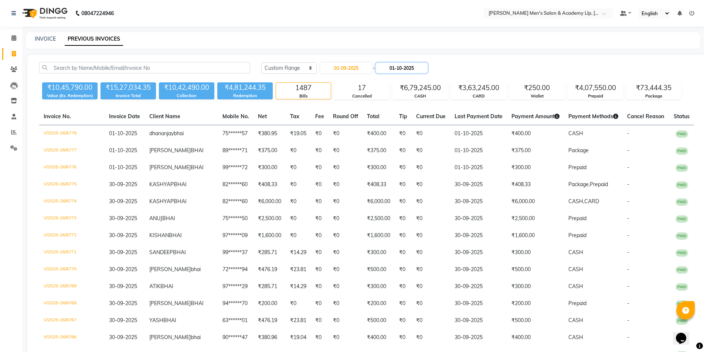
click at [415, 69] on input "01-10-2025" at bounding box center [402, 68] width 52 height 10
select select "10"
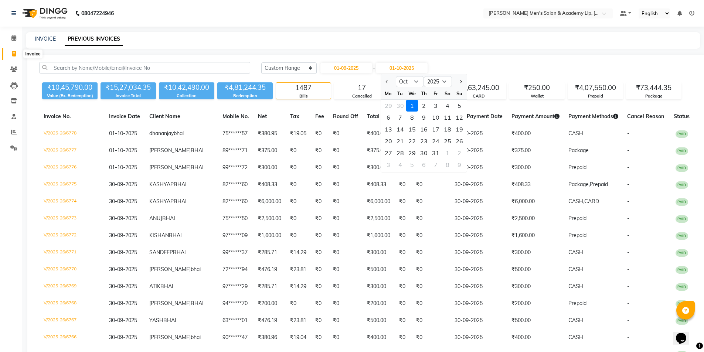
click at [12, 54] on icon at bounding box center [14, 54] width 4 height 6
select select "service"
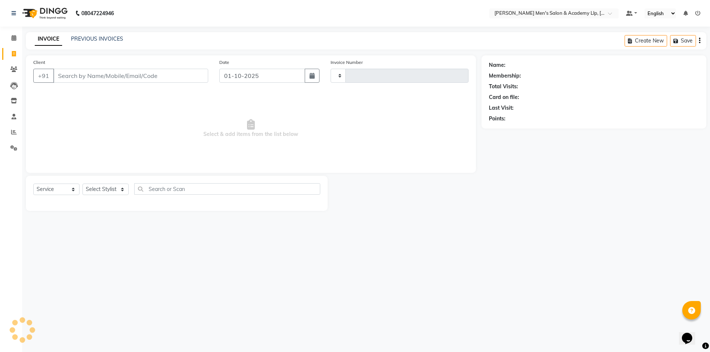
type input "6779"
select select "8248"
click at [102, 142] on span "Select & add items from the list below" at bounding box center [250, 129] width 435 height 74
drag, startPoint x: 102, startPoint y: 140, endPoint x: 107, endPoint y: 154, distance: 14.5
click at [103, 140] on span "Select & add items from the list below" at bounding box center [250, 129] width 435 height 74
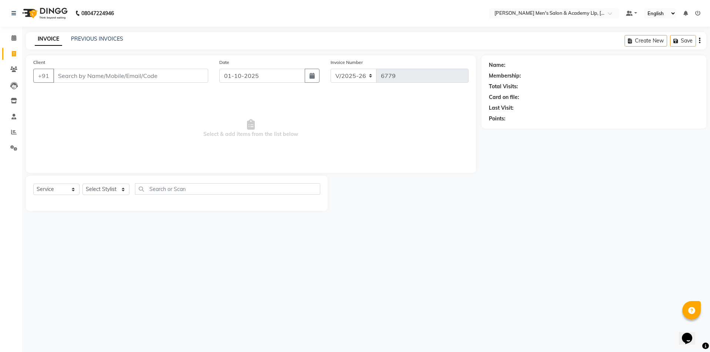
click at [107, 154] on span "Select & add items from the list below" at bounding box center [250, 129] width 435 height 74
click at [162, 68] on div "Client +91" at bounding box center [121, 73] width 186 height 30
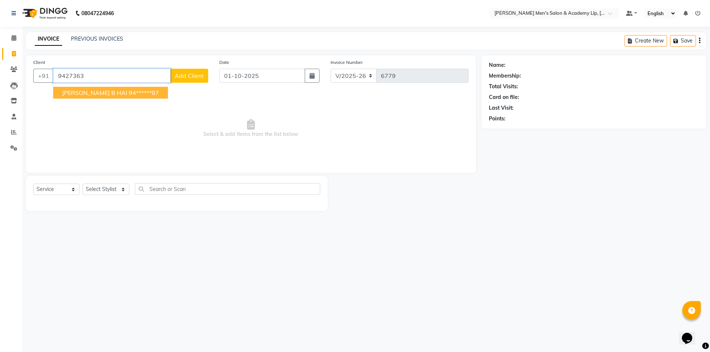
click at [96, 94] on span "BRIJESH B HAI" at bounding box center [94, 92] width 65 height 7
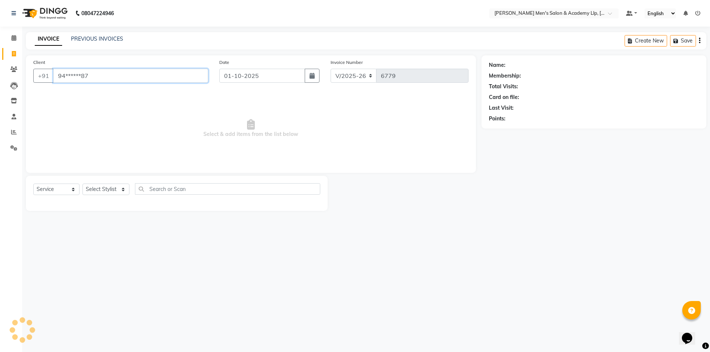
type input "94******87"
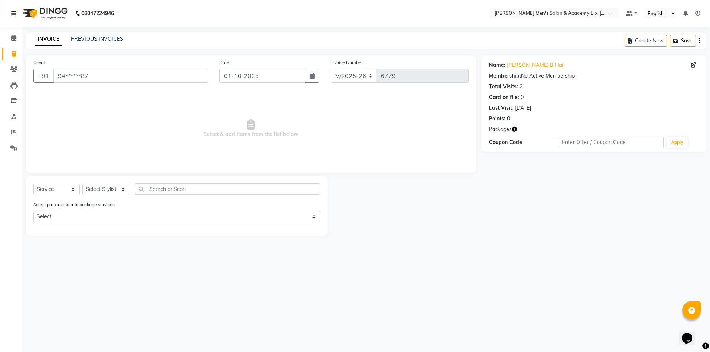
click at [505, 130] on span "Packages" at bounding box center [500, 130] width 23 height 8
click at [507, 130] on span "Packages" at bounding box center [500, 130] width 23 height 8
click at [516, 130] on icon "button" at bounding box center [514, 129] width 5 height 5
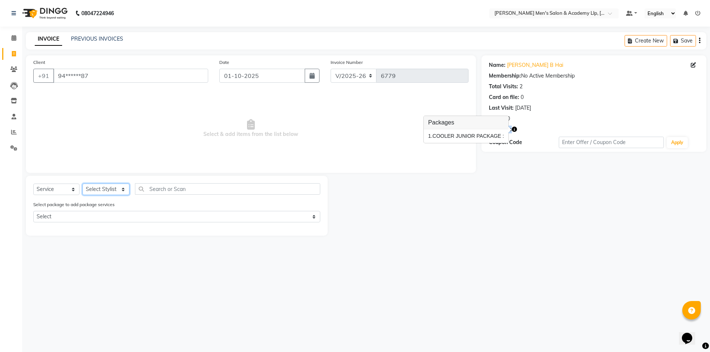
click at [104, 185] on select "Select Stylist ABHISHEK SEN AKKI SEN [PERSON_NAME] [PERSON_NAME] [PERSON_NAME] …" at bounding box center [105, 189] width 47 height 11
select select "78784"
click at [82, 184] on select "Select Stylist ABHISHEK SEN AKKI SEN [PERSON_NAME] [PERSON_NAME] [PERSON_NAME] …" at bounding box center [105, 189] width 47 height 11
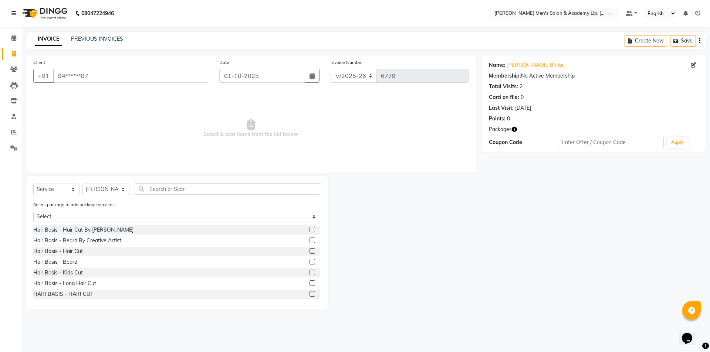
drag, startPoint x: 68, startPoint y: 210, endPoint x: 68, endPoint y: 217, distance: 6.7
click at [68, 214] on div "Select package to add package services Select COOLER JUNIOR PACKAGE" at bounding box center [177, 213] width 298 height 25
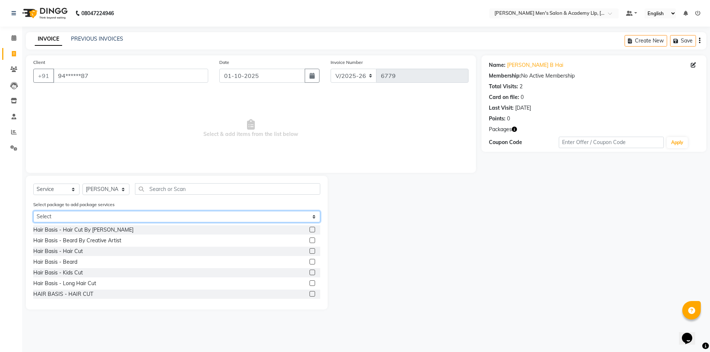
click at [68, 216] on select "Select COOLER JUNIOR PACKAGE" at bounding box center [176, 216] width 287 height 11
click at [68, 217] on select "Select COOLER JUNIOR PACKAGE" at bounding box center [176, 216] width 287 height 11
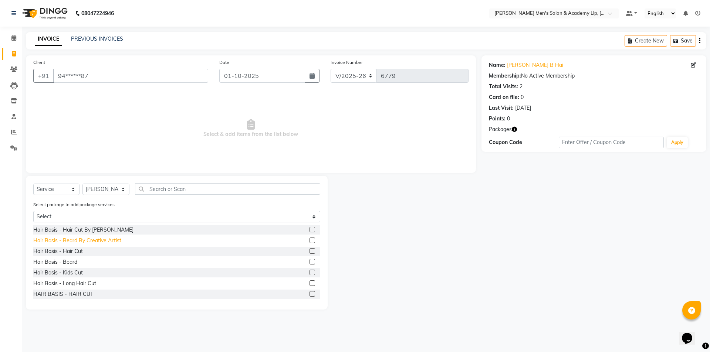
click at [71, 243] on div "Hair Basis - Beard By Creative Artist" at bounding box center [77, 241] width 88 height 8
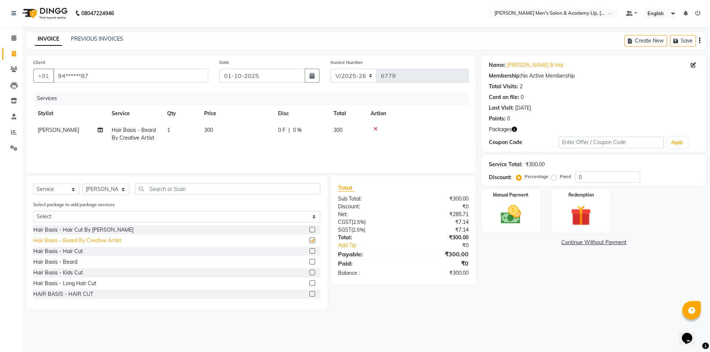
checkbox input "false"
click at [374, 128] on icon at bounding box center [375, 128] width 4 height 5
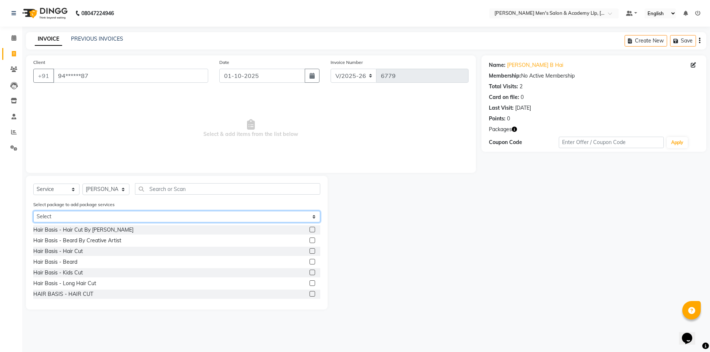
drag, startPoint x: 194, startPoint y: 215, endPoint x: 186, endPoint y: 218, distance: 9.1
click at [194, 215] on select "Select COOLER JUNIOR PACKAGE" at bounding box center [176, 216] width 287 height 11
select select "1: Object"
click at [33, 211] on select "Select COOLER JUNIOR PACKAGE" at bounding box center [176, 216] width 287 height 11
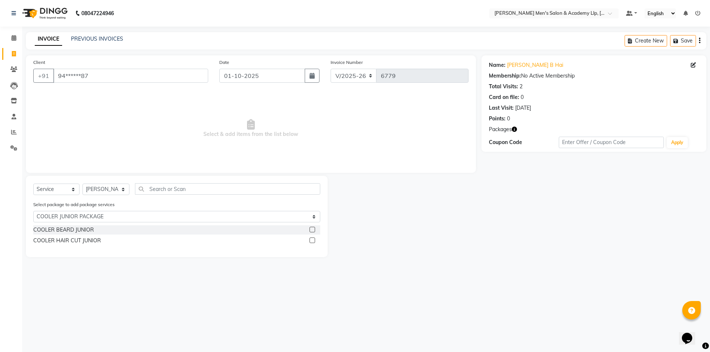
click at [313, 230] on label at bounding box center [312, 230] width 6 height 6
click at [313, 230] on input "checkbox" at bounding box center [311, 230] width 5 height 5
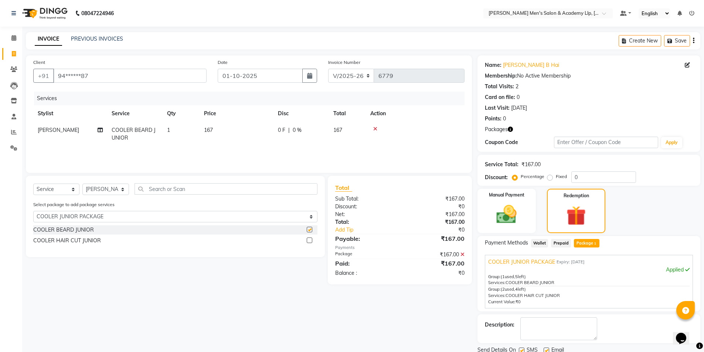
checkbox input "false"
click at [310, 241] on label at bounding box center [310, 241] width 6 height 6
click at [310, 241] on input "checkbox" at bounding box center [309, 240] width 5 height 5
click at [310, 225] on div "Select package to add package services Select COOLER JUNIOR PACKAGE" at bounding box center [175, 213] width 295 height 25
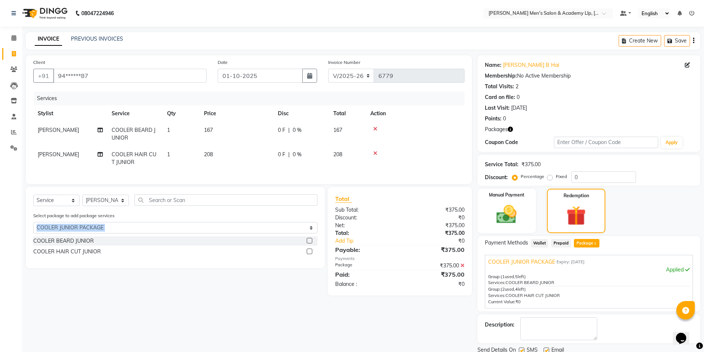
checkbox input "false"
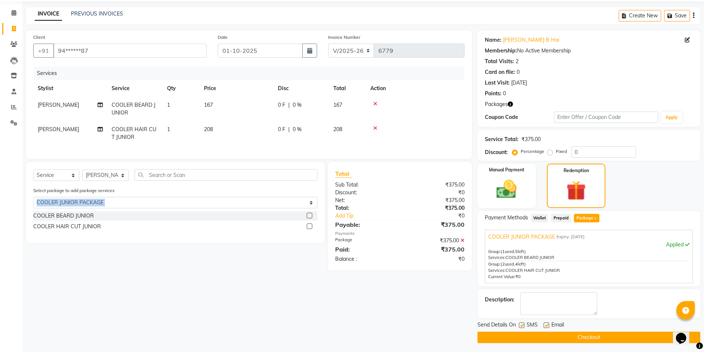
scroll to position [27, 0]
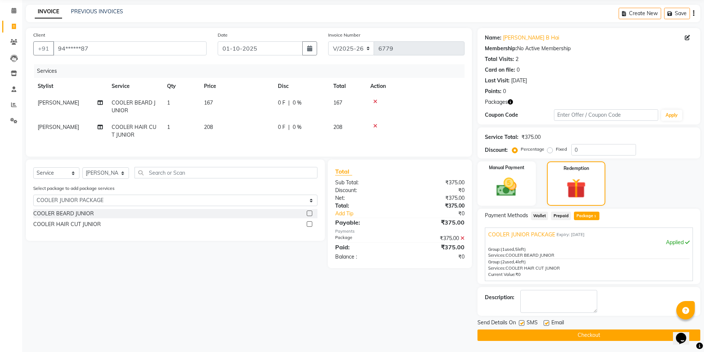
click at [546, 326] on label at bounding box center [547, 323] width 6 height 6
click at [546, 326] on input "checkbox" at bounding box center [546, 323] width 5 height 5
checkbox input "false"
click at [522, 325] on label at bounding box center [522, 323] width 6 height 6
click at [522, 325] on input "checkbox" at bounding box center [521, 323] width 5 height 5
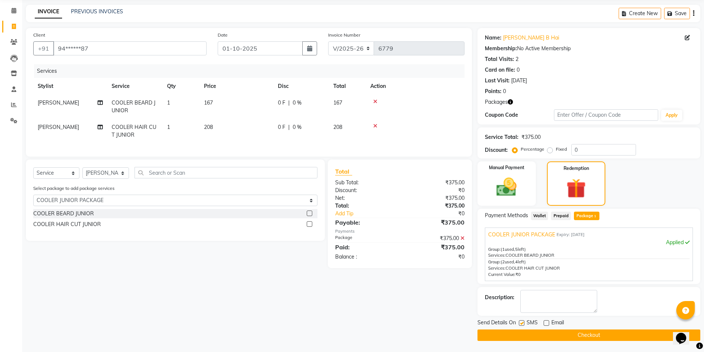
checkbox input "false"
drag, startPoint x: 536, startPoint y: 332, endPoint x: 538, endPoint y: 320, distance: 12.3
click at [538, 327] on div "Send Details On SMS Email Checkout" at bounding box center [589, 330] width 223 height 22
click at [507, 334] on button "Checkout" at bounding box center [589, 335] width 223 height 11
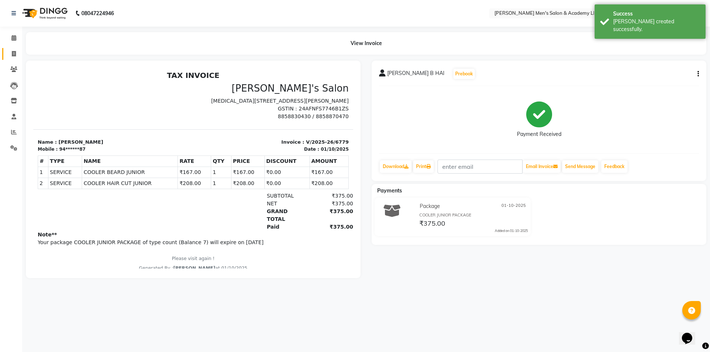
click at [8, 53] on span at bounding box center [13, 54] width 13 height 9
select select "service"
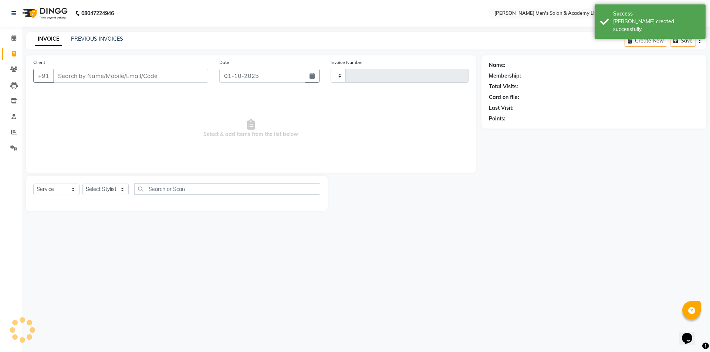
type input "6780"
select select "8248"
click at [113, 76] on input "Client" at bounding box center [130, 76] width 155 height 14
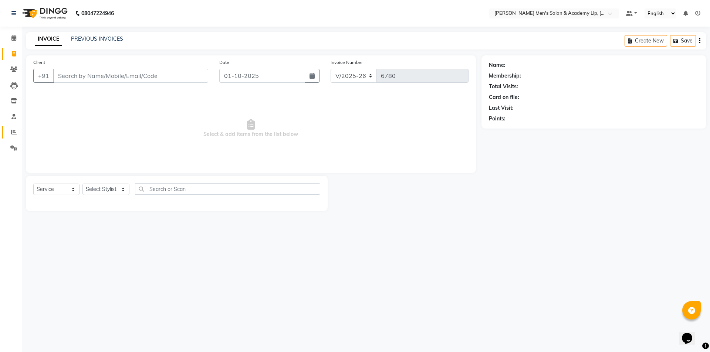
click at [6, 133] on link "Reports" at bounding box center [11, 132] width 18 height 12
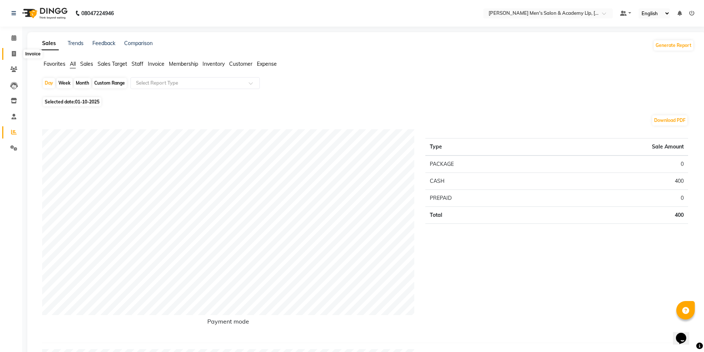
click at [10, 52] on span at bounding box center [13, 54] width 13 height 9
select select "service"
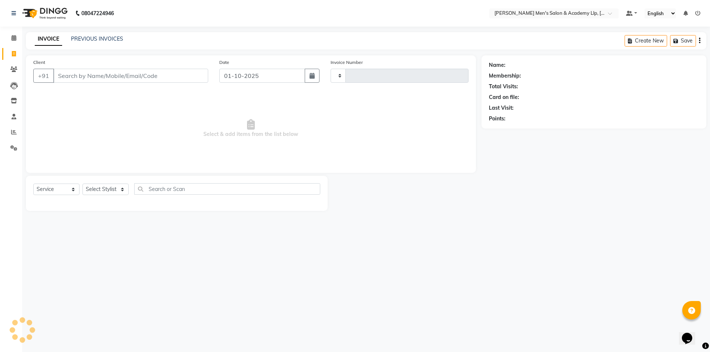
type input "6780"
select select "8248"
click at [13, 40] on icon at bounding box center [13, 38] width 5 height 6
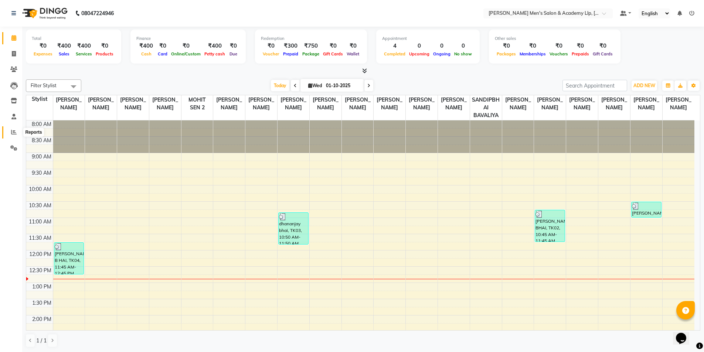
click at [17, 132] on span at bounding box center [13, 132] width 13 height 9
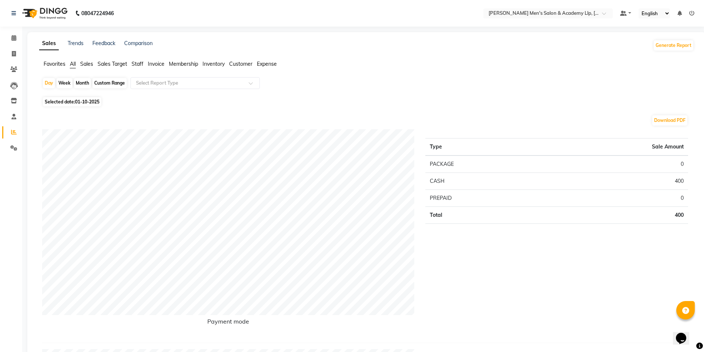
click at [64, 101] on span "Selected date: 01-10-2025" at bounding box center [72, 101] width 58 height 9
select select "10"
select select "2025"
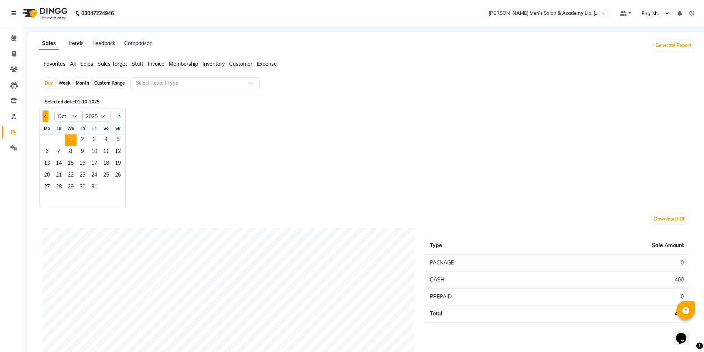
click at [46, 116] on span "Previous month" at bounding box center [45, 116] width 3 height 3
select select "9"
click at [45, 139] on span "1" at bounding box center [47, 141] width 12 height 12
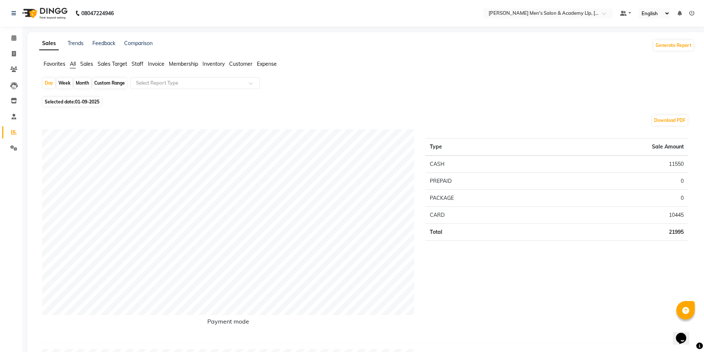
click at [100, 84] on div "Custom Range" at bounding box center [109, 83] width 34 height 10
select select "9"
select select "2025"
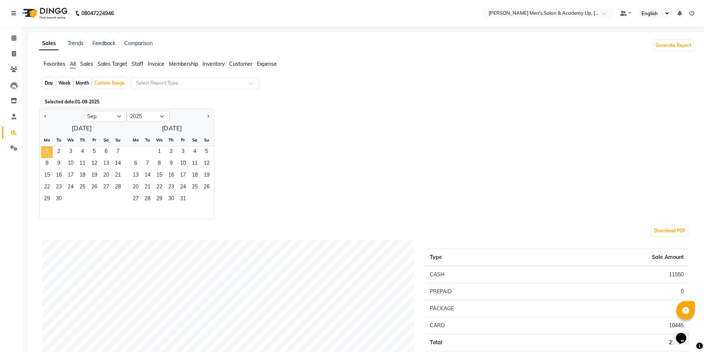
click at [50, 157] on span "1" at bounding box center [47, 152] width 12 height 12
click at [56, 197] on span "30" at bounding box center [59, 200] width 12 height 12
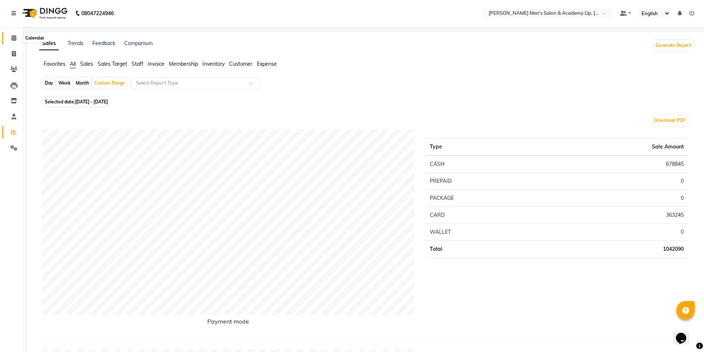
click at [17, 40] on span at bounding box center [13, 38] width 13 height 9
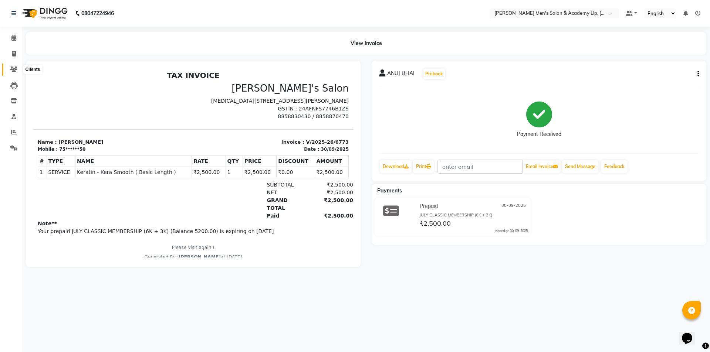
click at [11, 71] on icon at bounding box center [13, 70] width 7 height 6
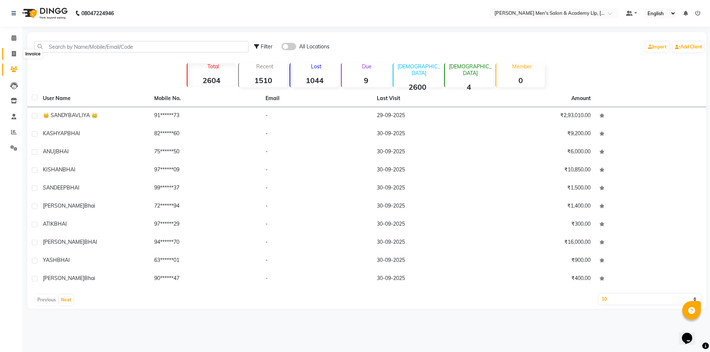
drag, startPoint x: 12, startPoint y: 52, endPoint x: 16, endPoint y: 56, distance: 5.7
click at [13, 52] on icon at bounding box center [14, 54] width 4 height 6
select select "service"
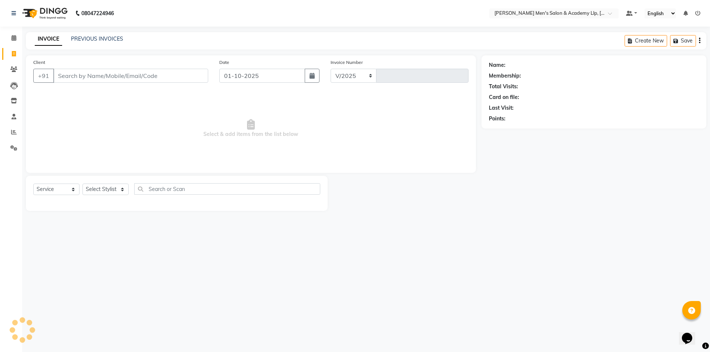
select select "8248"
type input "6776"
select select "8248"
select select "service"
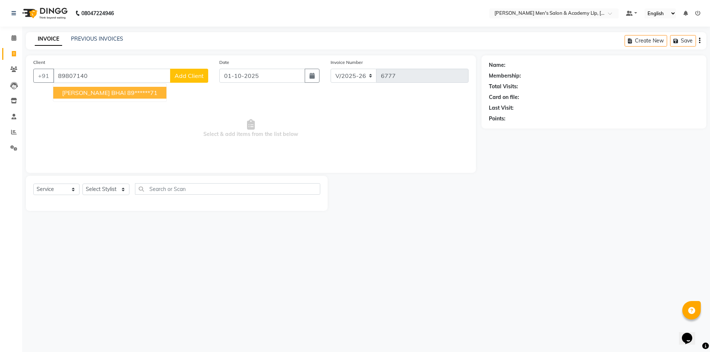
click at [96, 94] on button "[PERSON_NAME] BHAI 89******71" at bounding box center [109, 93] width 113 height 12
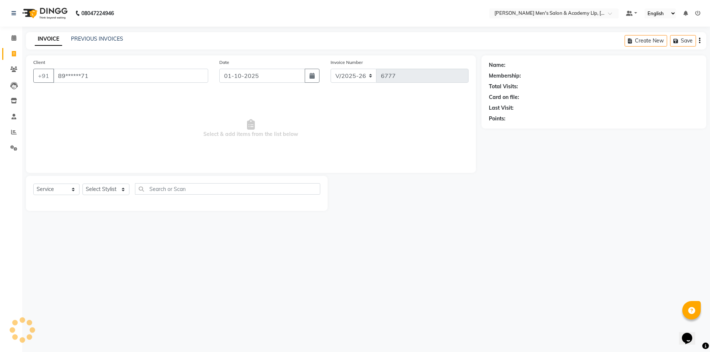
type input "89******71"
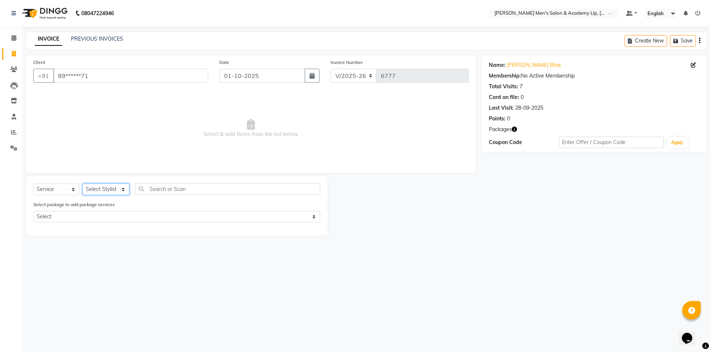
click at [122, 191] on select "Select Stylist ABHISHEK SEN AKKI SEN [PERSON_NAME] [PERSON_NAME] [PERSON_NAME] …" at bounding box center [105, 189] width 47 height 11
select select "84131"
click at [82, 184] on select "Select Stylist ABHISHEK SEN AKKI SEN [PERSON_NAME] [PERSON_NAME] [PERSON_NAME] …" at bounding box center [105, 189] width 47 height 11
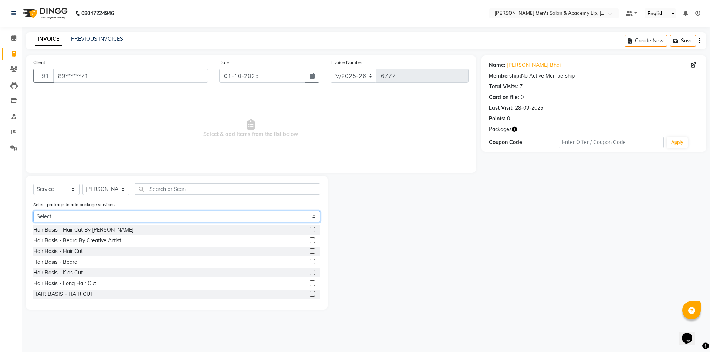
click at [316, 215] on select "Select COOLER JUNIOR PACKAGE" at bounding box center [176, 216] width 287 height 11
select select "1: Object"
click at [33, 211] on select "Select COOLER JUNIOR PACKAGE" at bounding box center [176, 216] width 287 height 11
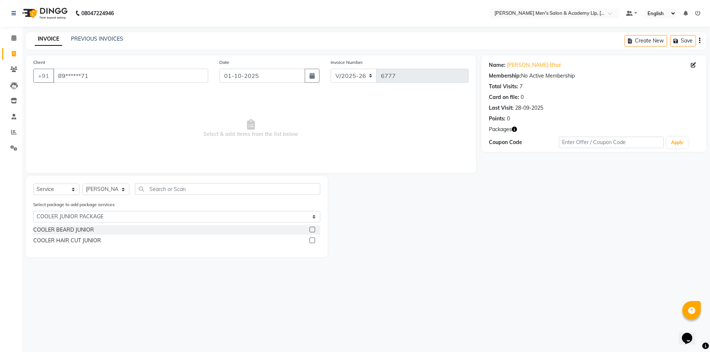
click at [312, 232] on label at bounding box center [312, 230] width 6 height 6
click at [312, 232] on input "checkbox" at bounding box center [311, 230] width 5 height 5
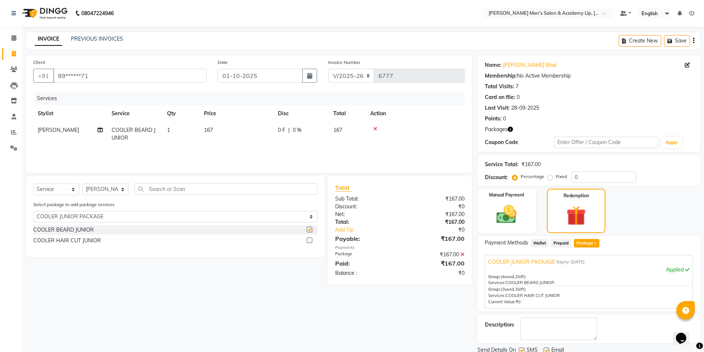
checkbox input "false"
click at [308, 241] on label at bounding box center [310, 241] width 6 height 6
click at [308, 241] on input "checkbox" at bounding box center [309, 240] width 5 height 5
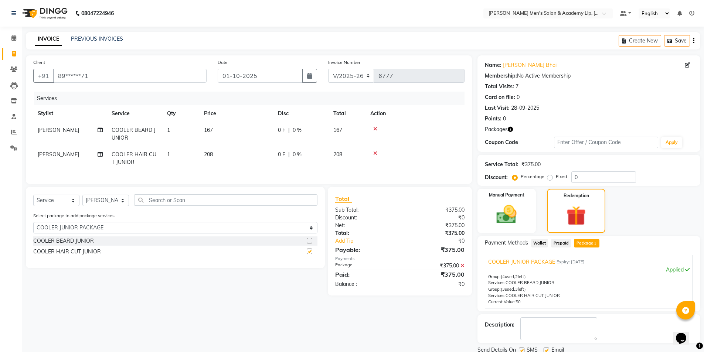
checkbox input "false"
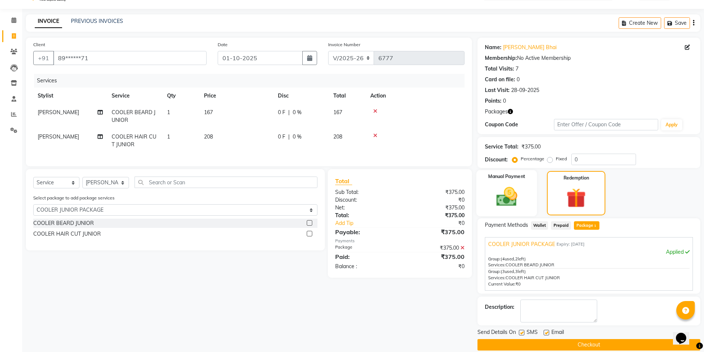
scroll to position [27, 0]
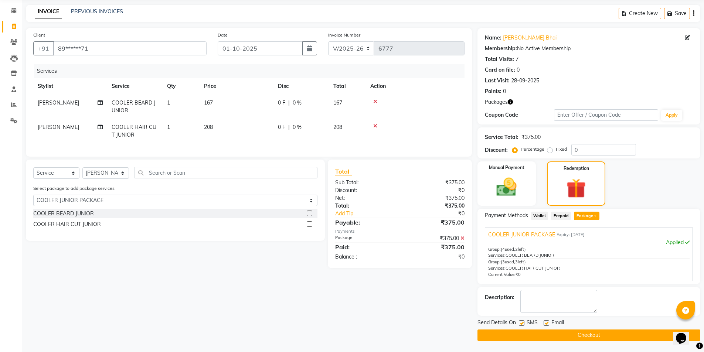
click at [545, 323] on label at bounding box center [547, 323] width 6 height 6
click at [545, 323] on input "checkbox" at bounding box center [546, 323] width 5 height 5
checkbox input "false"
click at [521, 322] on label at bounding box center [522, 323] width 6 height 6
click at [521, 322] on input "checkbox" at bounding box center [521, 323] width 5 height 5
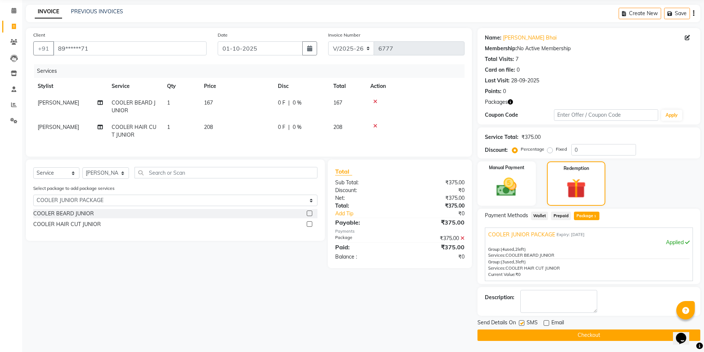
checkbox input "false"
click at [531, 335] on button "Checkout" at bounding box center [589, 335] width 223 height 11
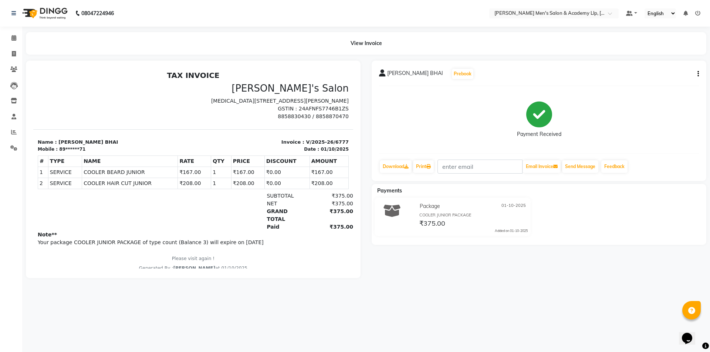
click at [697, 72] on button "button" at bounding box center [696, 74] width 4 height 8
click at [666, 76] on div "Edit Item Staff" at bounding box center [661, 78] width 51 height 9
select select "84131"
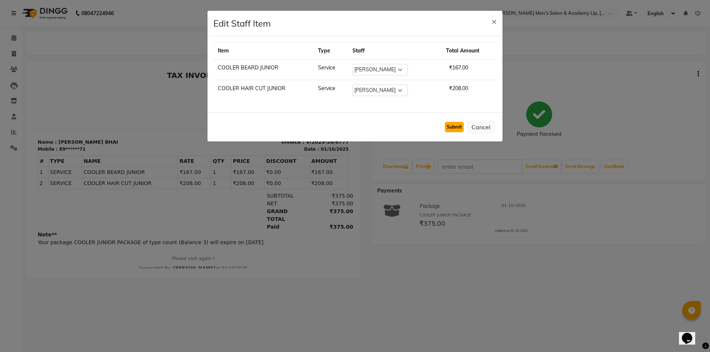
click at [450, 125] on button "Submit" at bounding box center [454, 127] width 19 height 10
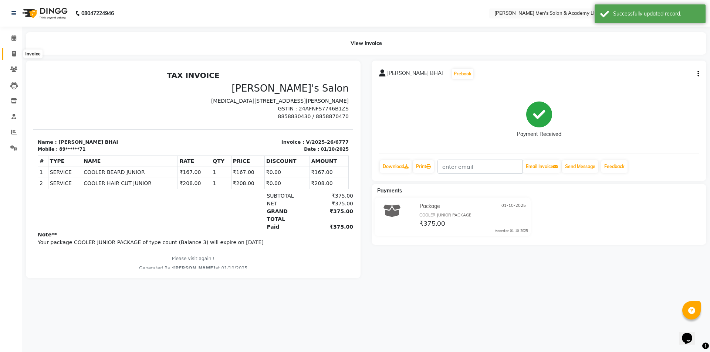
click at [14, 57] on span at bounding box center [13, 54] width 13 height 9
select select "8248"
select select "service"
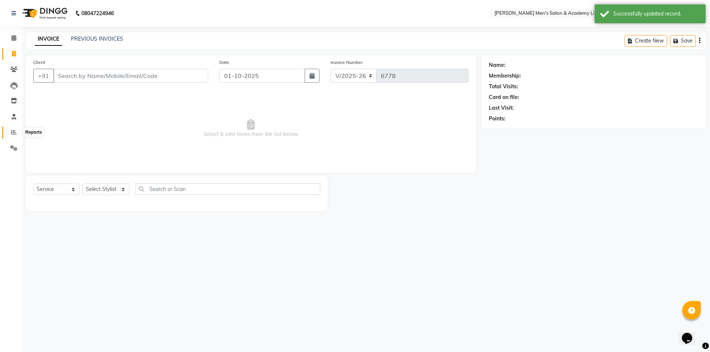
click at [17, 130] on span at bounding box center [13, 132] width 13 height 9
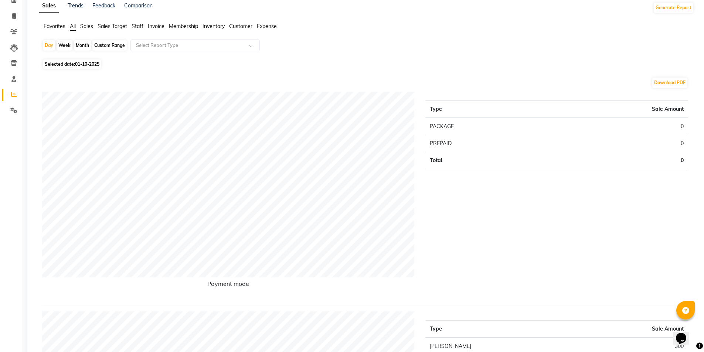
scroll to position [111, 0]
